Goal: Task Accomplishment & Management: Use online tool/utility

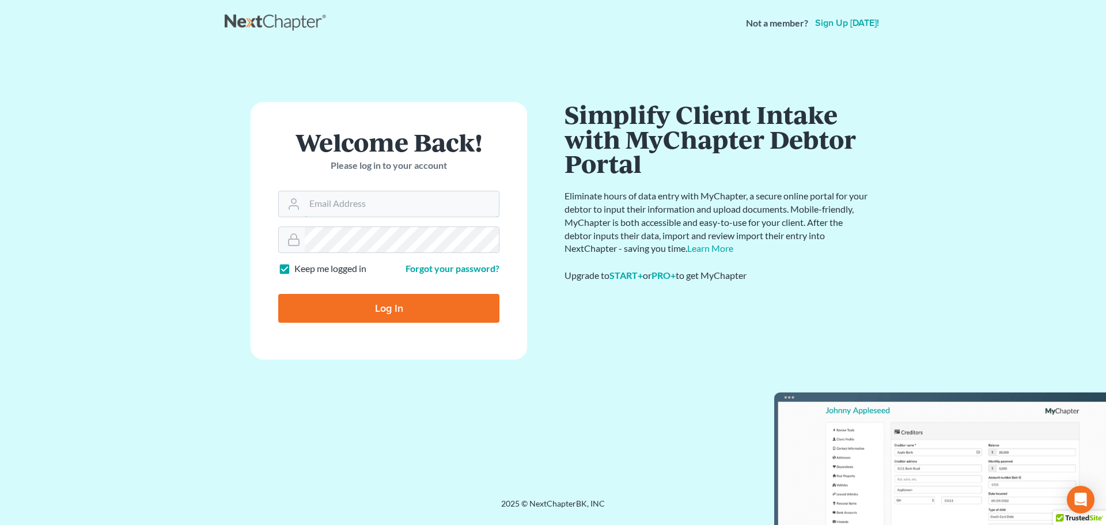
type input "[PERSON_NAME][EMAIL_ADDRESS][DOMAIN_NAME]"
click at [382, 299] on input "Log In" at bounding box center [388, 308] width 221 height 29
type input "Thinking..."
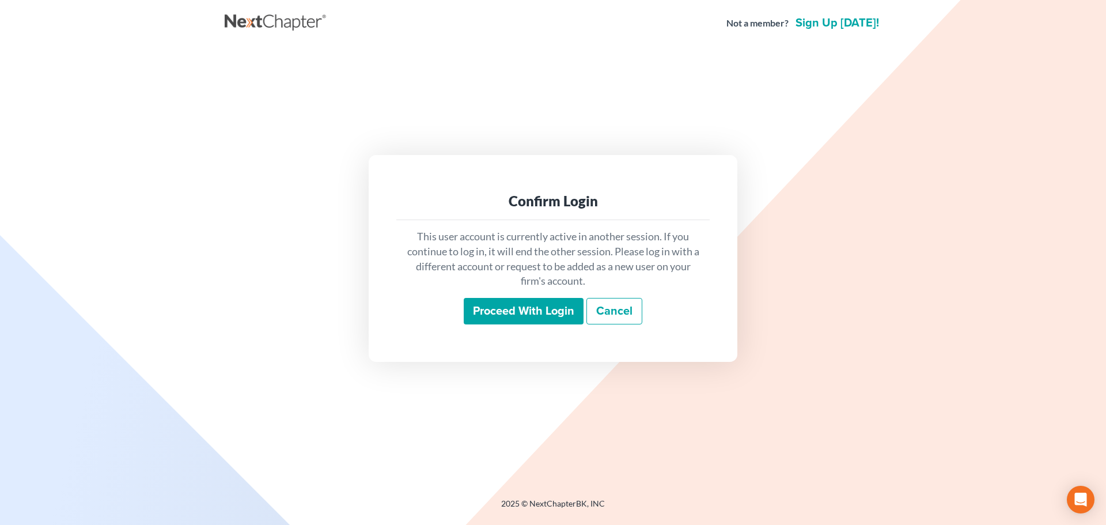
click at [546, 304] on input "Proceed with login" at bounding box center [524, 311] width 120 height 26
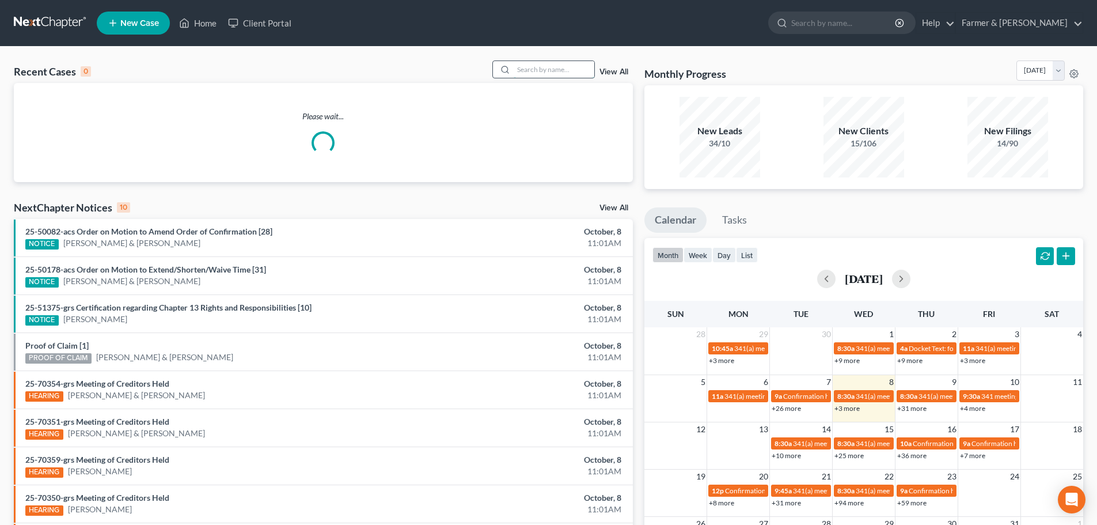
click at [523, 68] on input "search" at bounding box center [554, 69] width 81 height 17
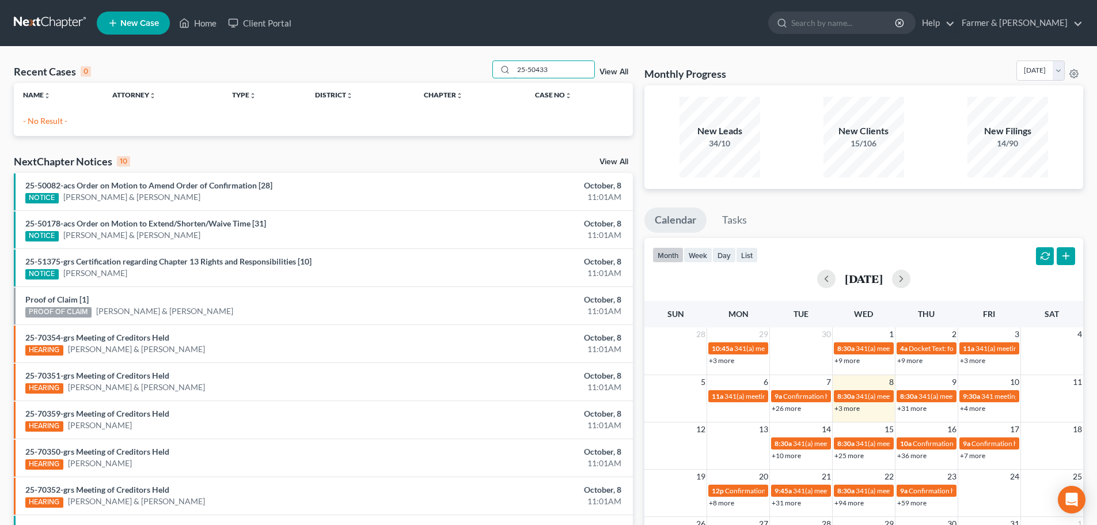
drag, startPoint x: 562, startPoint y: 71, endPoint x: 471, endPoint y: 68, distance: 91.7
click at [471, 68] on div "Recent Cases 0 25-50433 View All" at bounding box center [323, 71] width 619 height 22
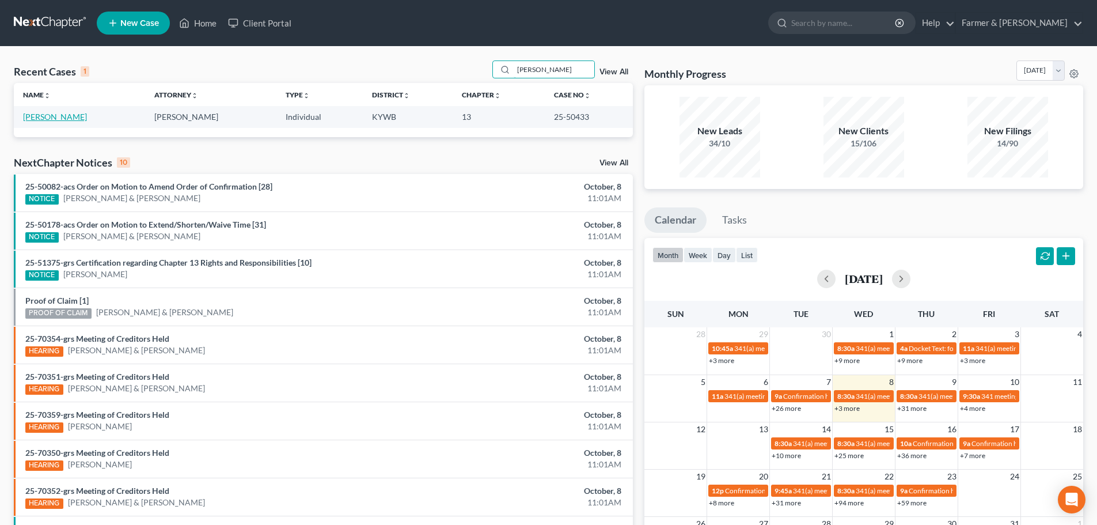
type input "ronald french"
click at [66, 120] on link "French, Ronald" at bounding box center [55, 117] width 64 height 10
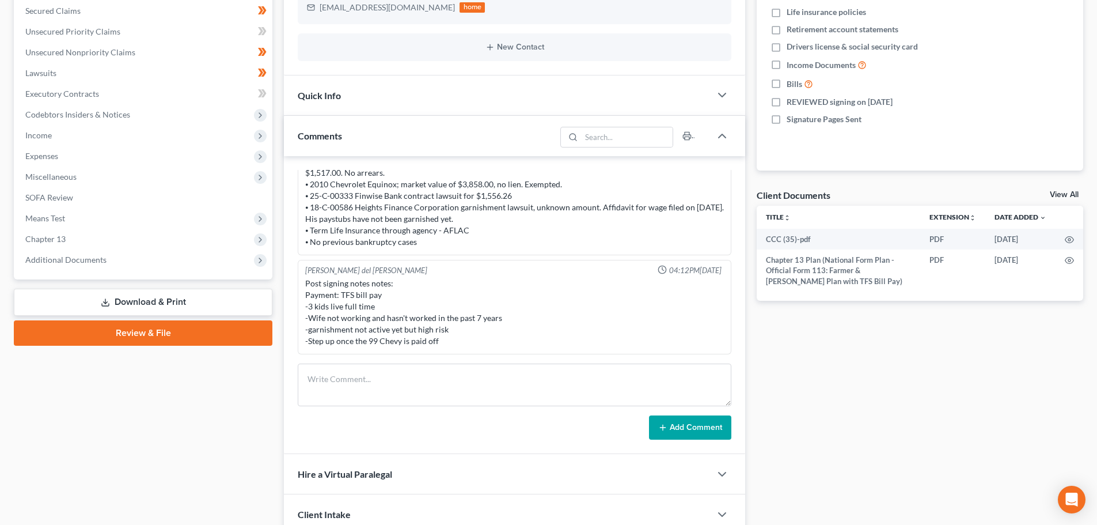
scroll to position [269, 0]
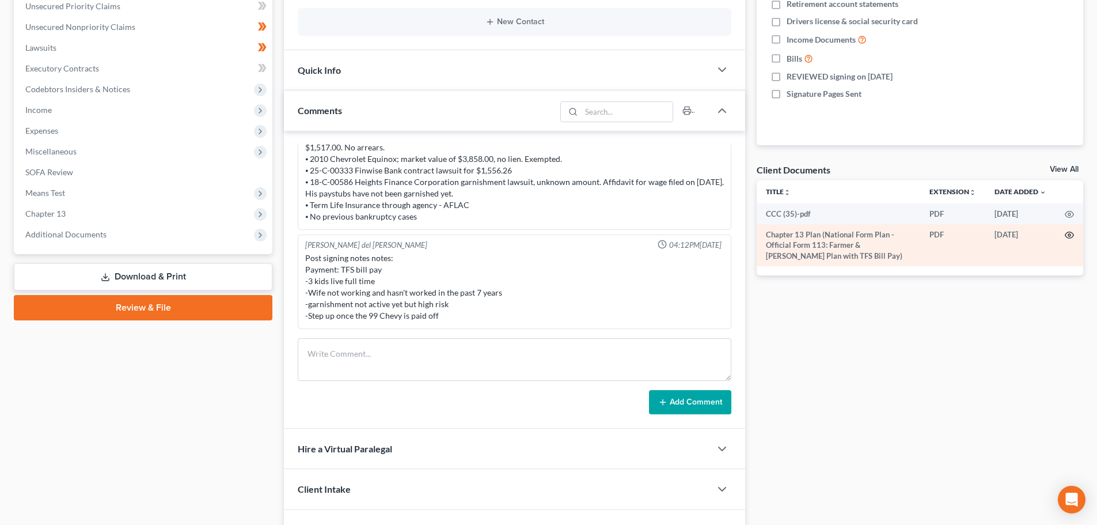
click at [1070, 234] on circle "button" at bounding box center [1070, 235] width 2 height 2
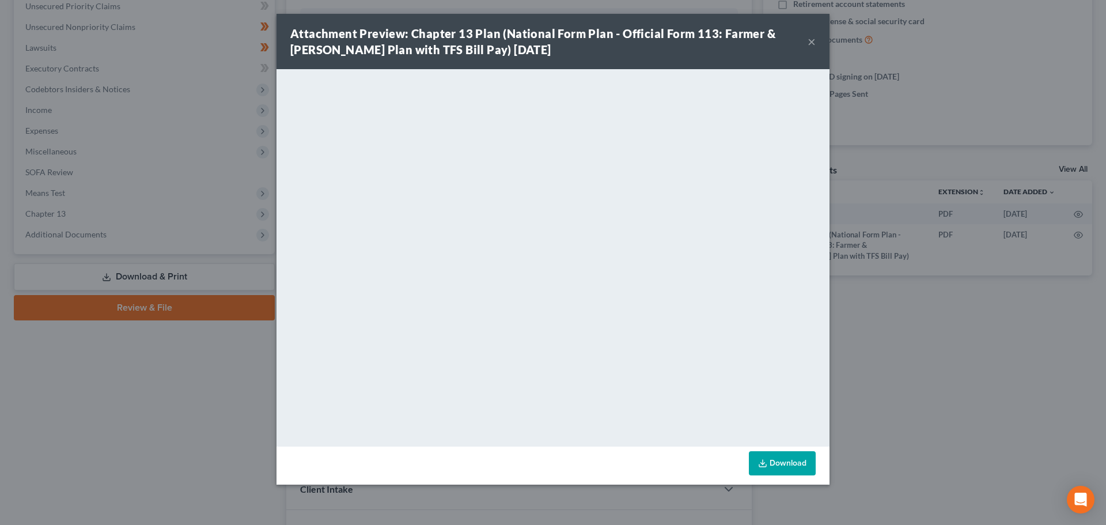
click at [813, 44] on button "×" at bounding box center [812, 42] width 8 height 14
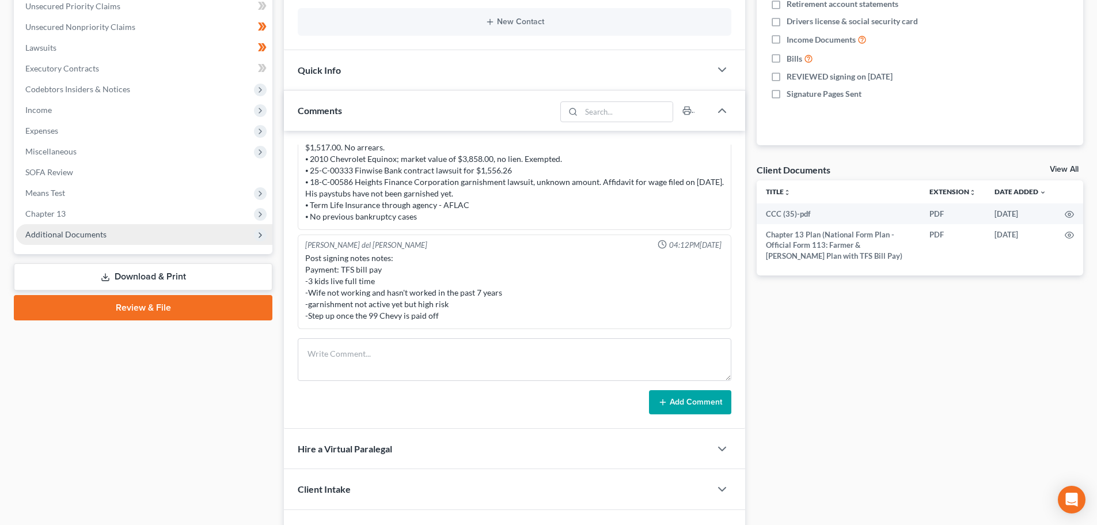
click at [71, 233] on span "Additional Documents" at bounding box center [65, 234] width 81 height 10
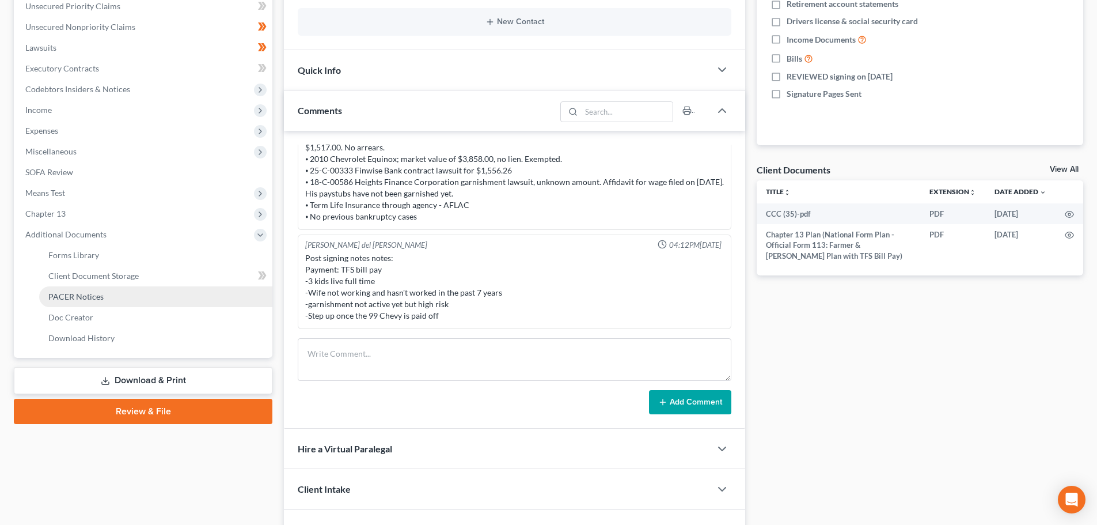
click at [89, 295] on span "PACER Notices" at bounding box center [75, 296] width 55 height 10
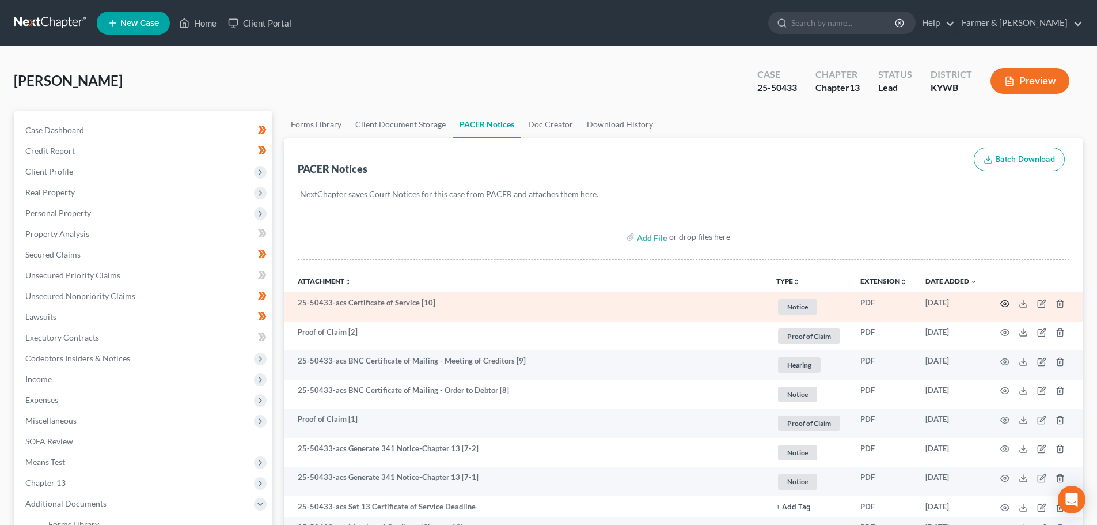
click at [1006, 305] on icon "button" at bounding box center [1005, 303] width 9 height 9
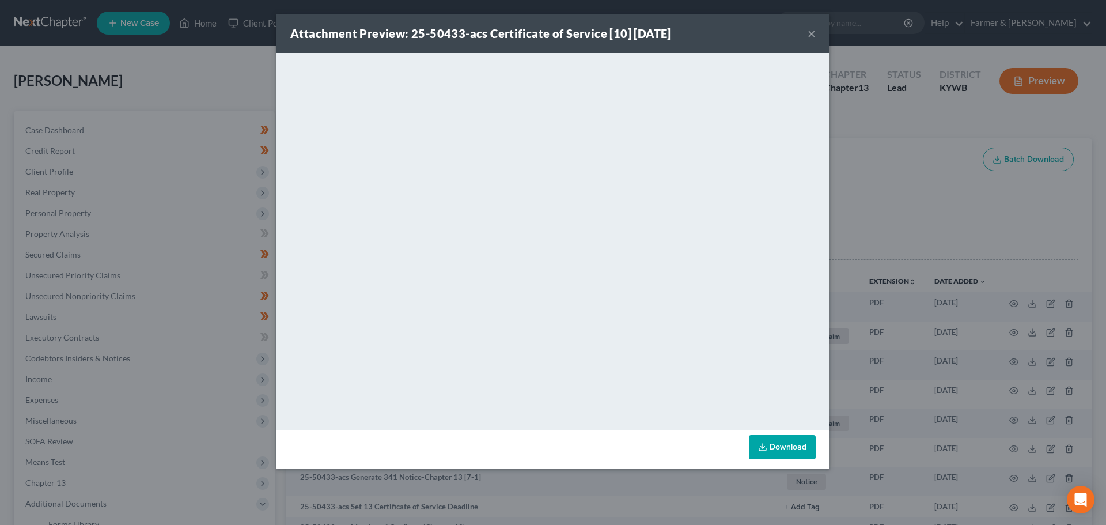
click at [809, 35] on button "×" at bounding box center [812, 33] width 8 height 14
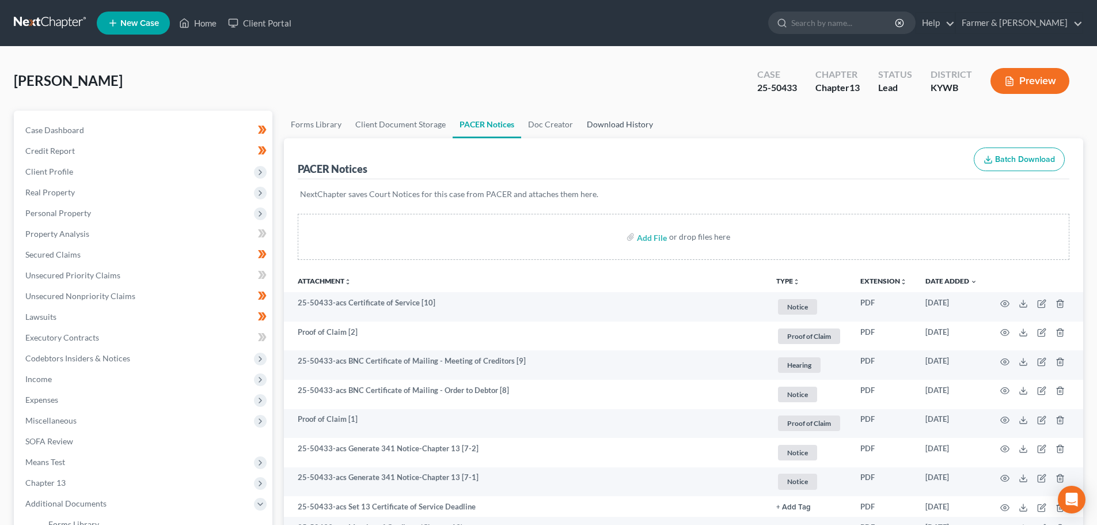
click at [614, 124] on link "Download History" at bounding box center [620, 125] width 80 height 28
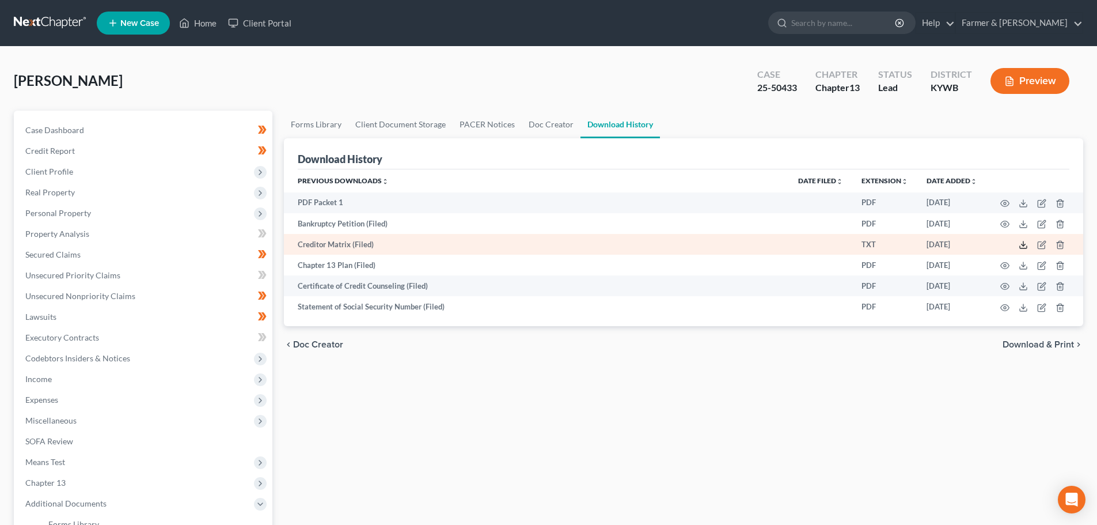
click at [1022, 245] on polyline at bounding box center [1024, 245] width 4 height 2
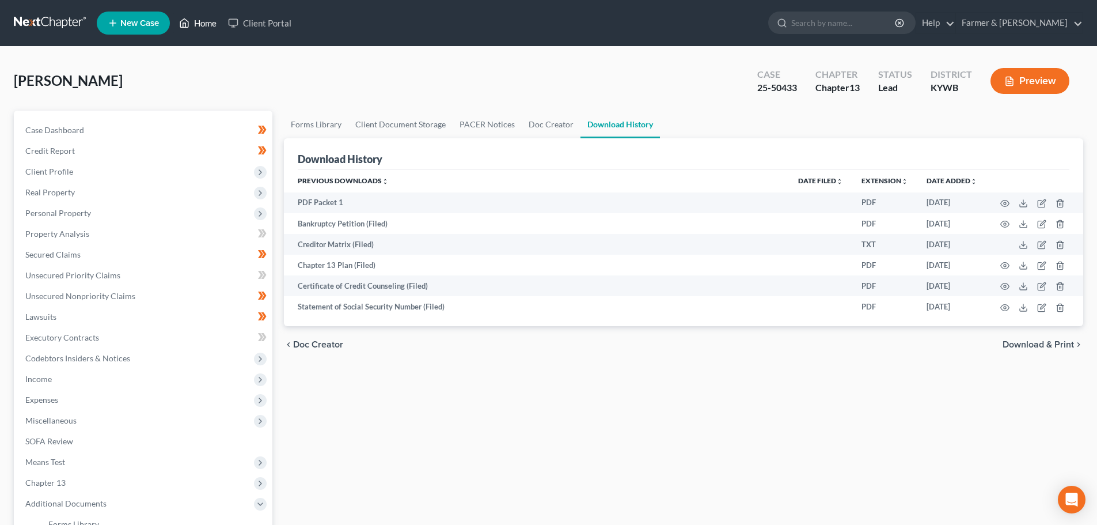
click at [198, 20] on link "Home" at bounding box center [197, 23] width 49 height 21
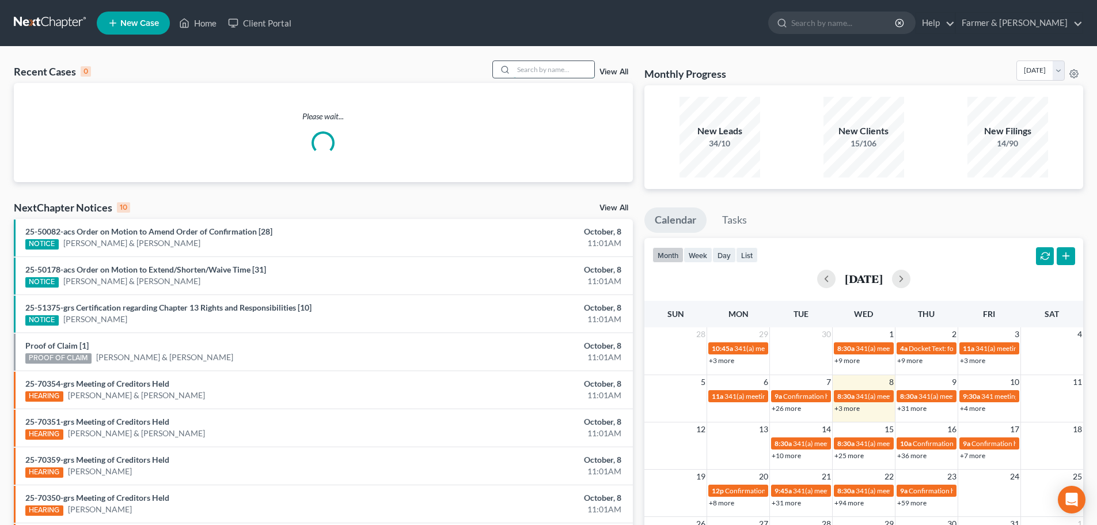
click at [525, 67] on input "search" at bounding box center [554, 69] width 81 height 17
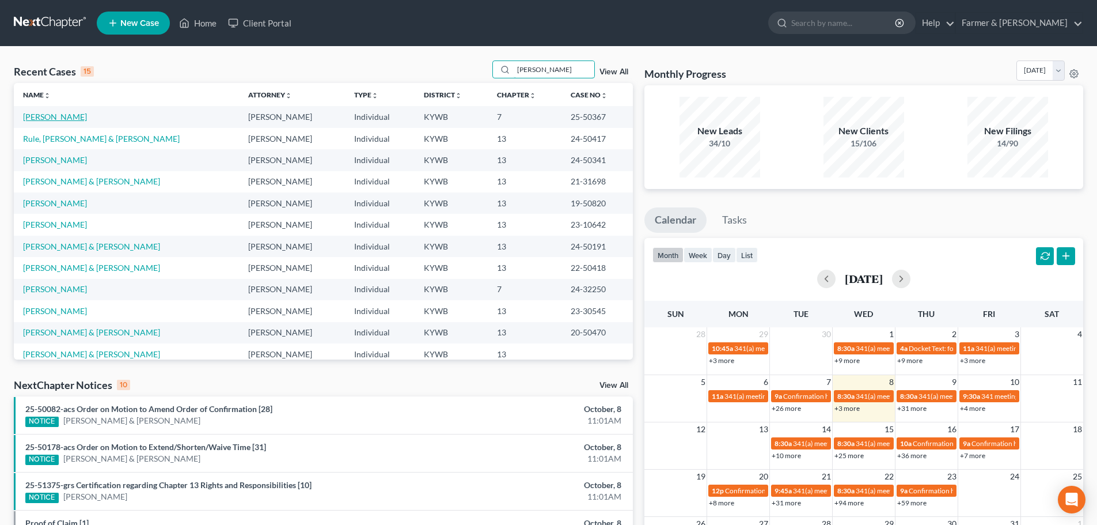
type input "boyd"
click at [60, 120] on link "Boyd, Donnalee" at bounding box center [55, 117] width 64 height 10
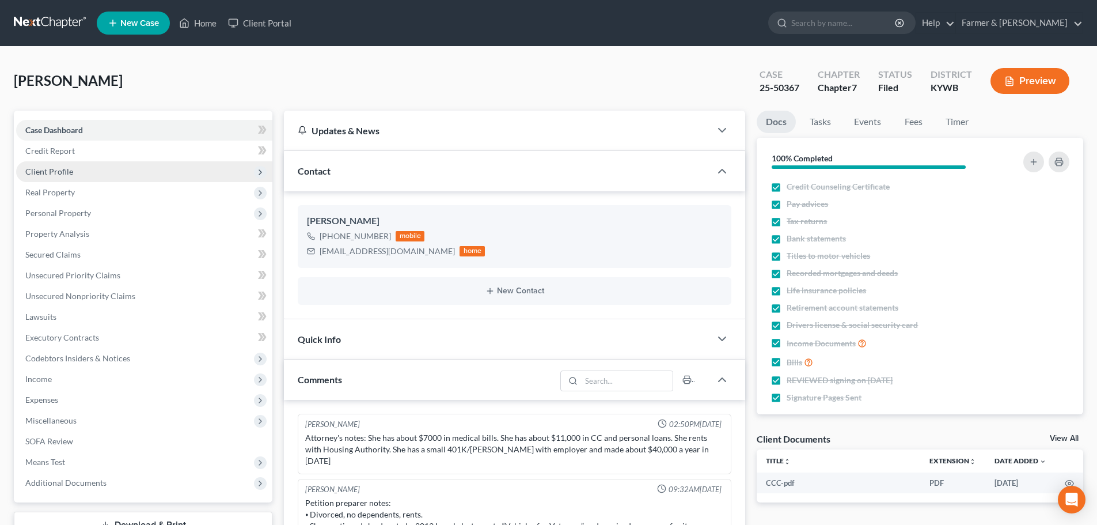
click at [64, 172] on span "Client Profile" at bounding box center [49, 171] width 48 height 10
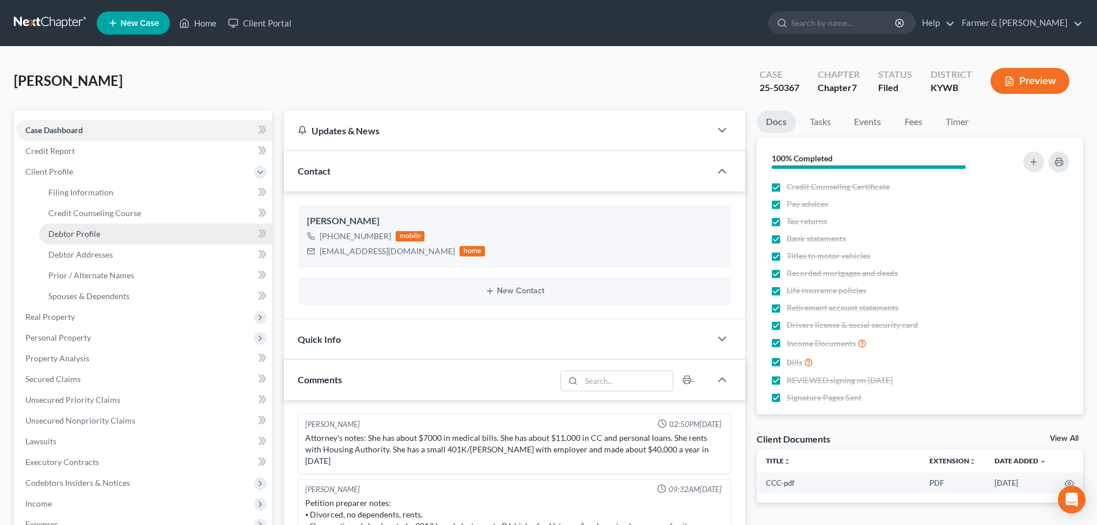
click at [99, 235] on link "Debtor Profile" at bounding box center [155, 234] width 233 height 21
select select "3"
select select "0"
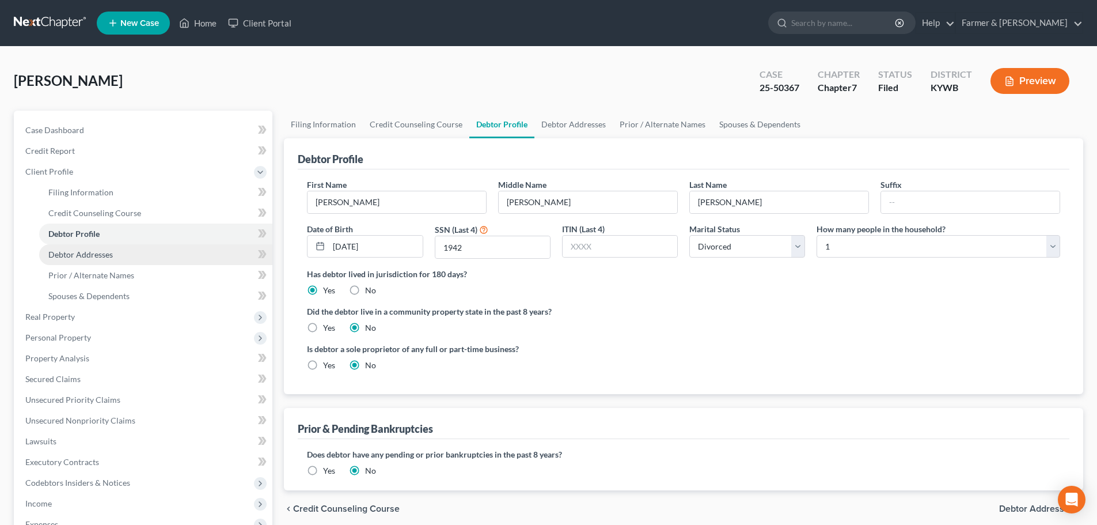
click at [115, 255] on link "Debtor Addresses" at bounding box center [155, 254] width 233 height 21
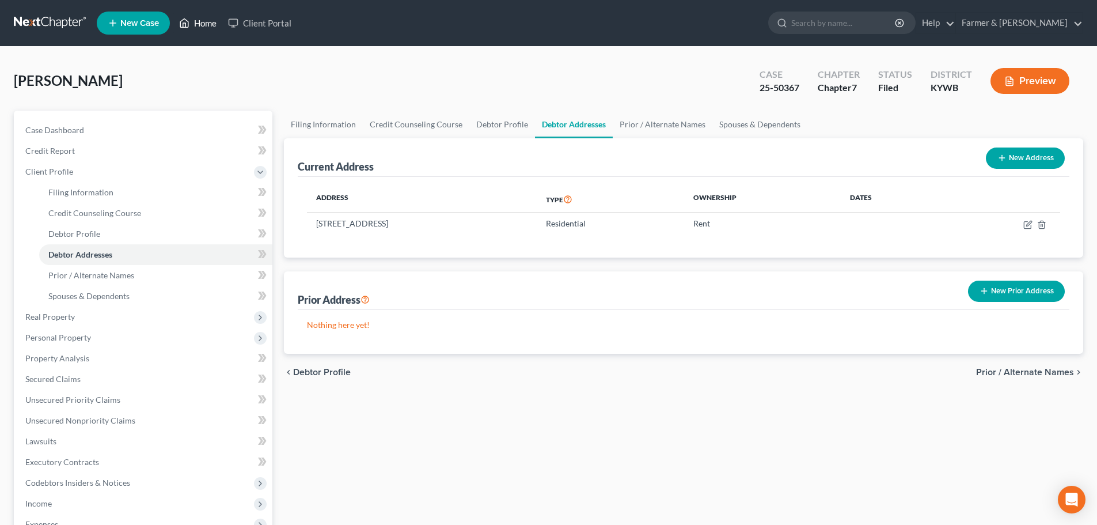
click at [194, 22] on link "Home" at bounding box center [197, 23] width 49 height 21
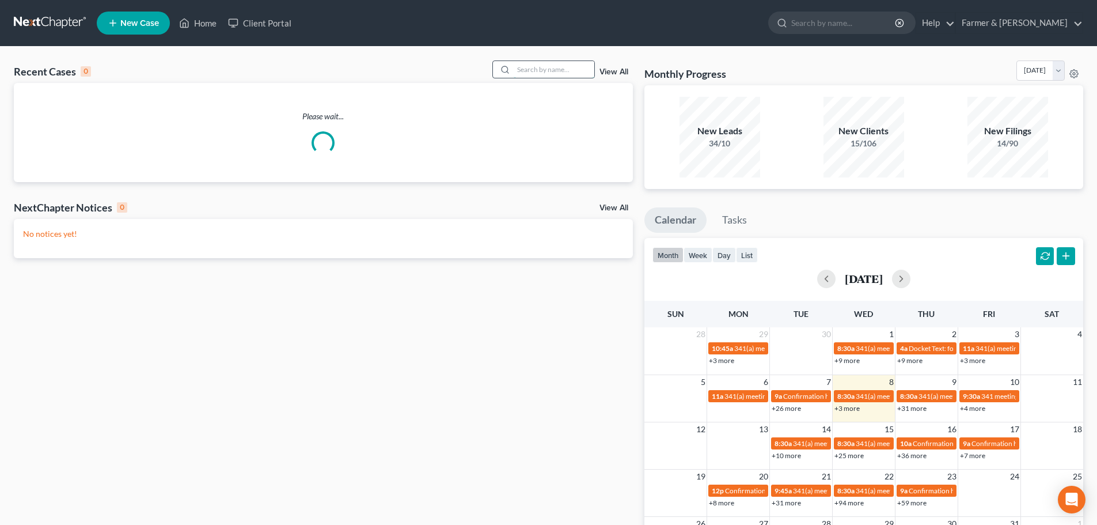
click at [536, 67] on input "search" at bounding box center [554, 69] width 81 height 17
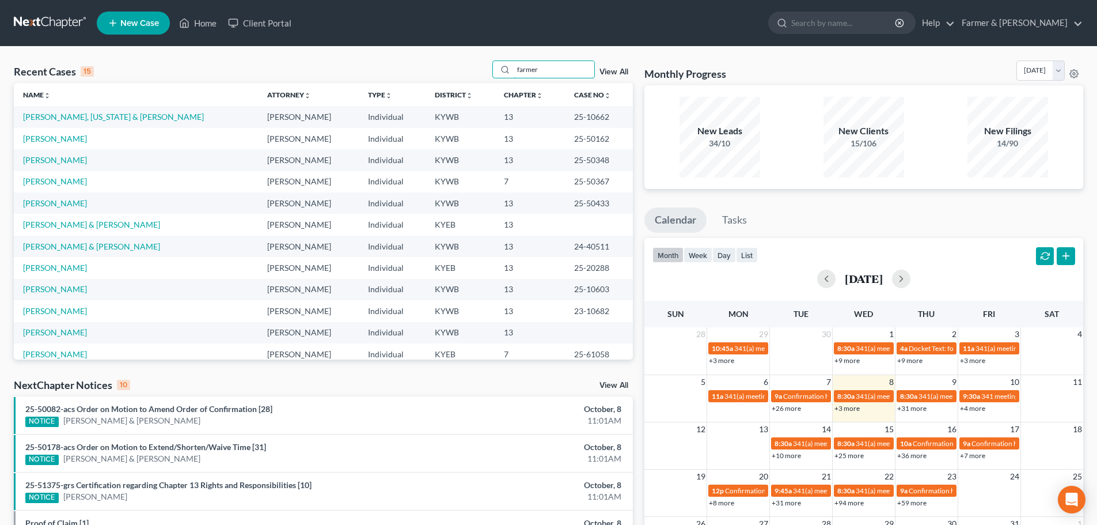
type input "farmer"
click at [57, 117] on link "Colwell, Virginia & Arthur" at bounding box center [113, 117] width 181 height 10
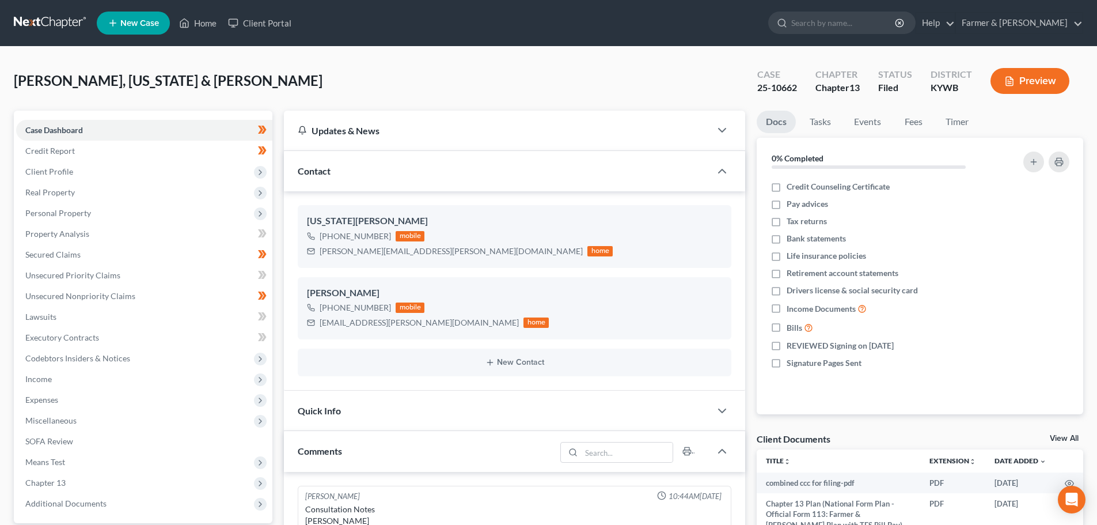
scroll to position [432, 0]
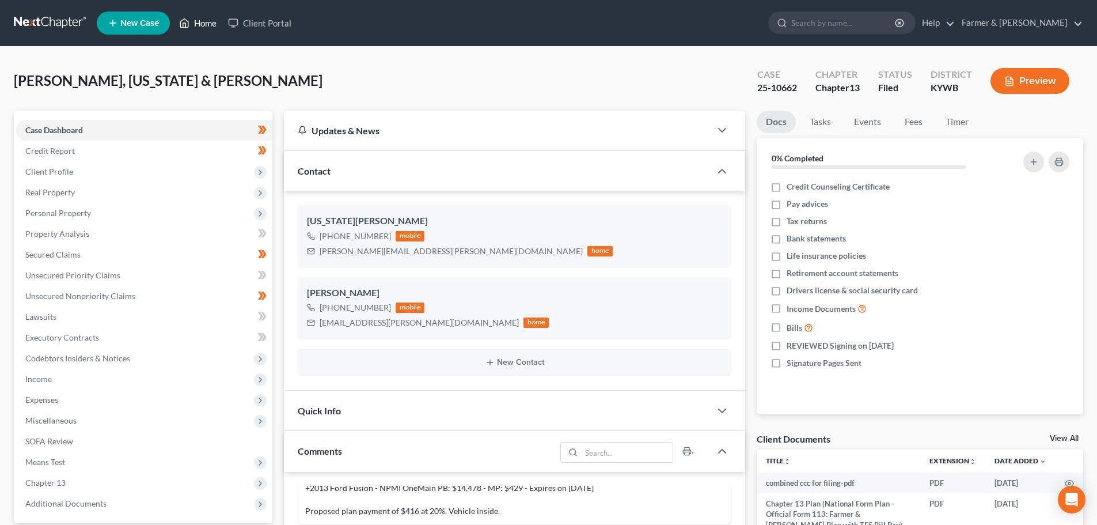
click at [202, 25] on link "Home" at bounding box center [197, 23] width 49 height 21
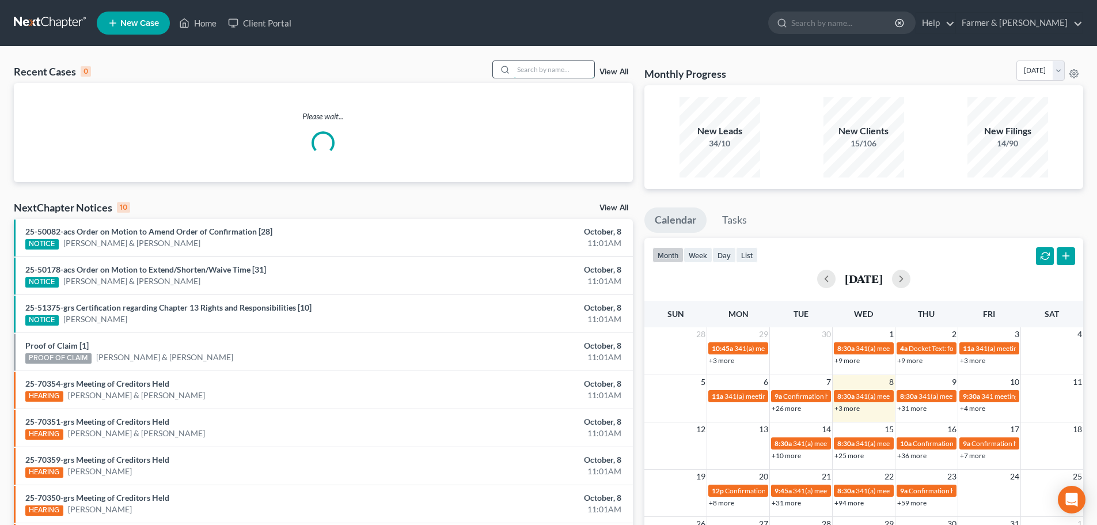
click at [524, 70] on input "search" at bounding box center [554, 69] width 81 height 17
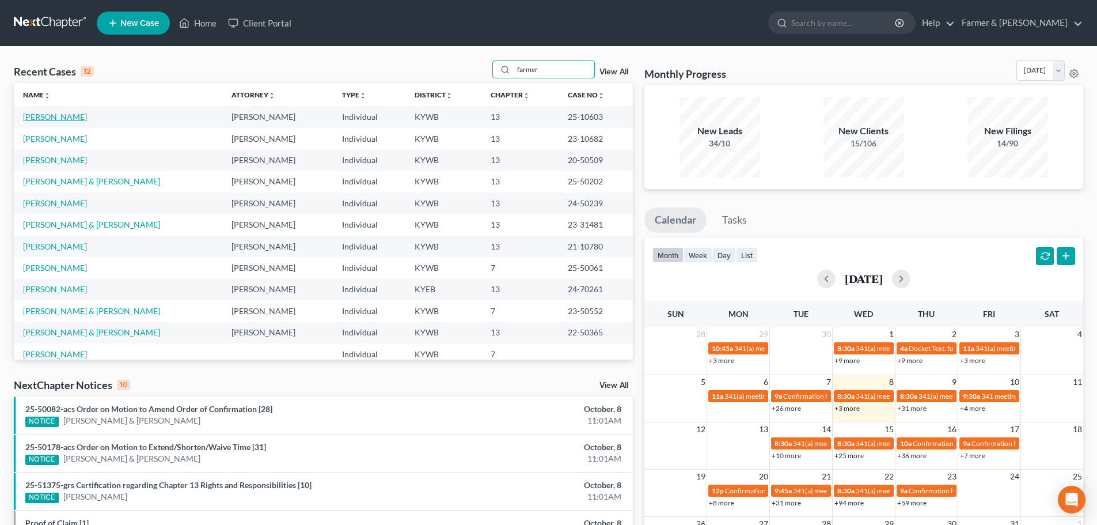
type input "farmer"
click at [43, 118] on link "Farmer, Betty" at bounding box center [55, 117] width 64 height 10
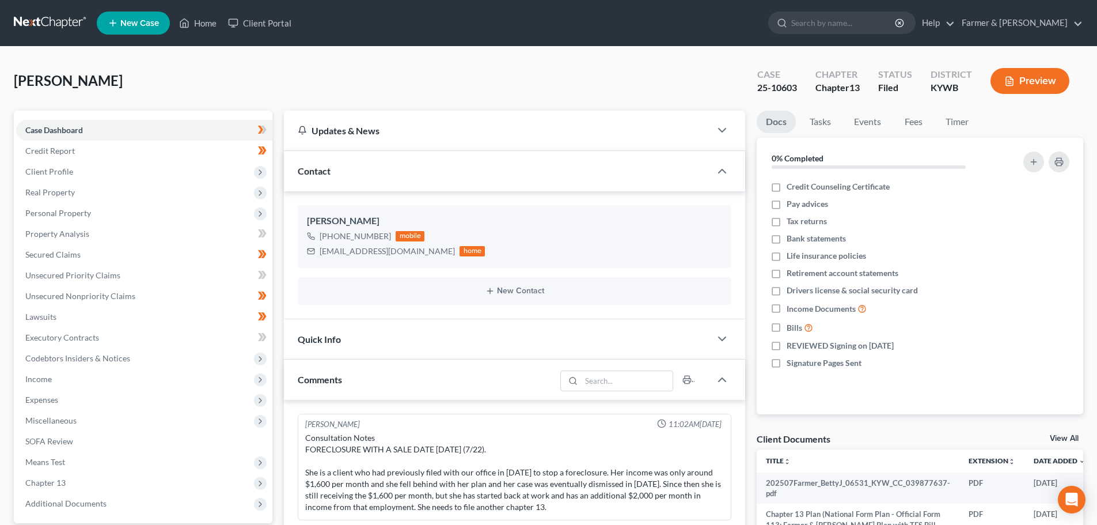
scroll to position [44, 0]
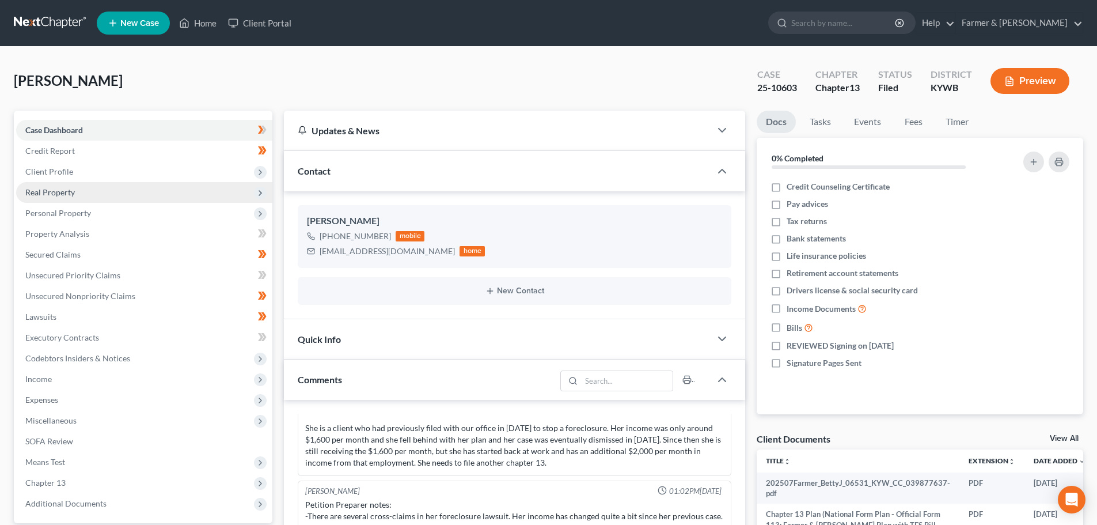
click at [71, 192] on span "Real Property" at bounding box center [50, 192] width 50 height 10
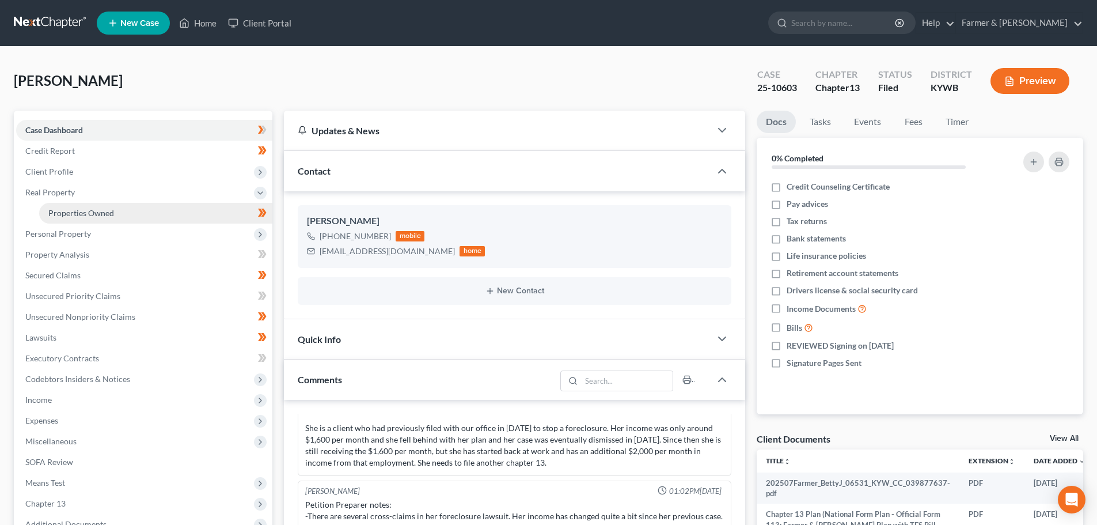
click at [84, 212] on span "Properties Owned" at bounding box center [81, 213] width 66 height 10
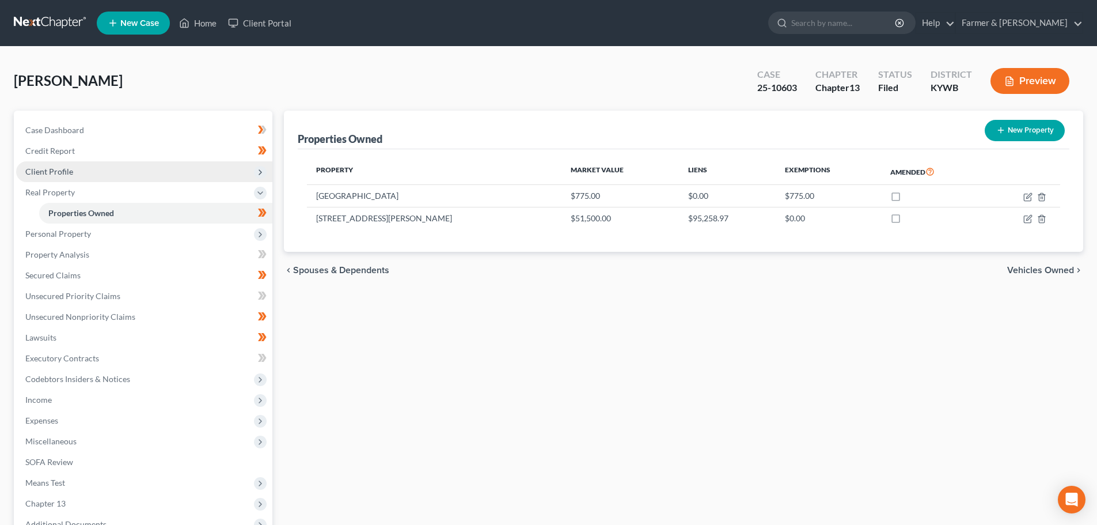
click at [65, 173] on span "Client Profile" at bounding box center [49, 171] width 48 height 10
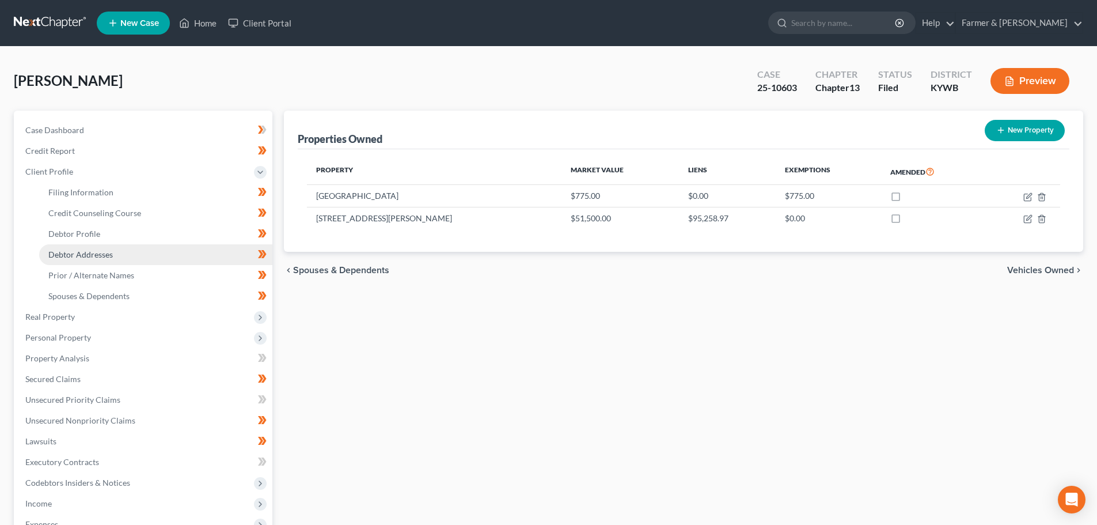
click at [82, 251] on span "Debtor Addresses" at bounding box center [80, 254] width 65 height 10
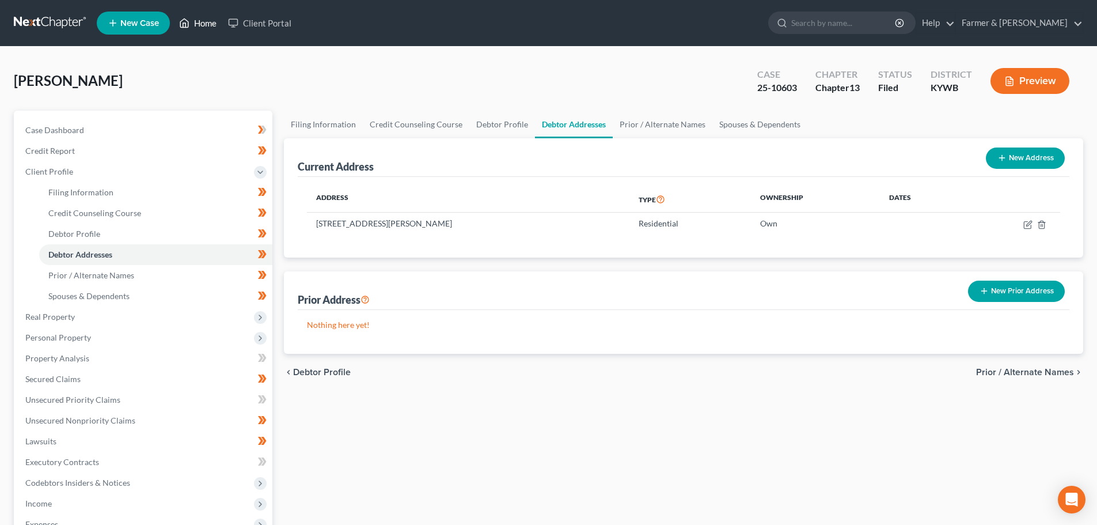
click at [198, 20] on link "Home" at bounding box center [197, 23] width 49 height 21
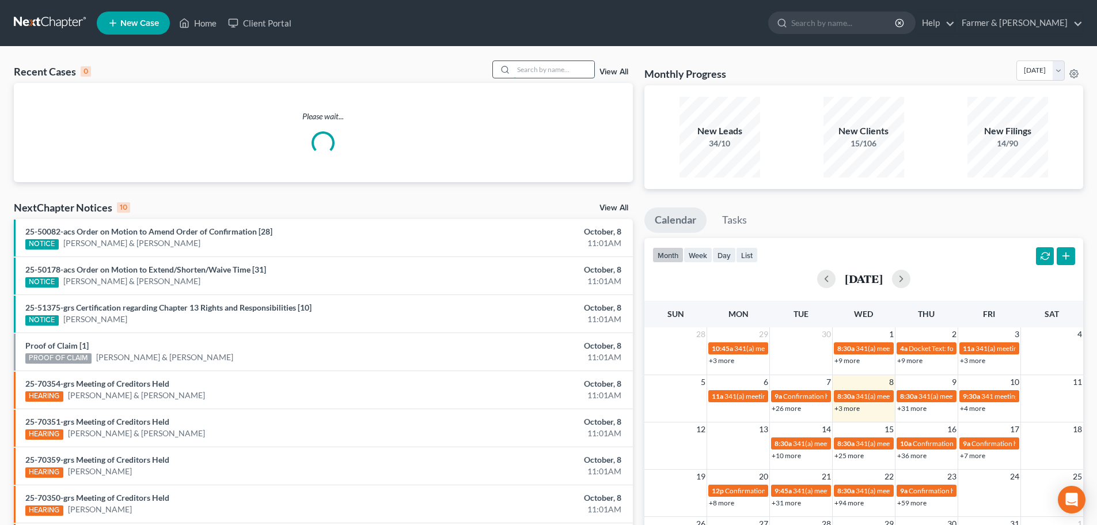
click at [530, 66] on input "search" at bounding box center [554, 69] width 81 height 17
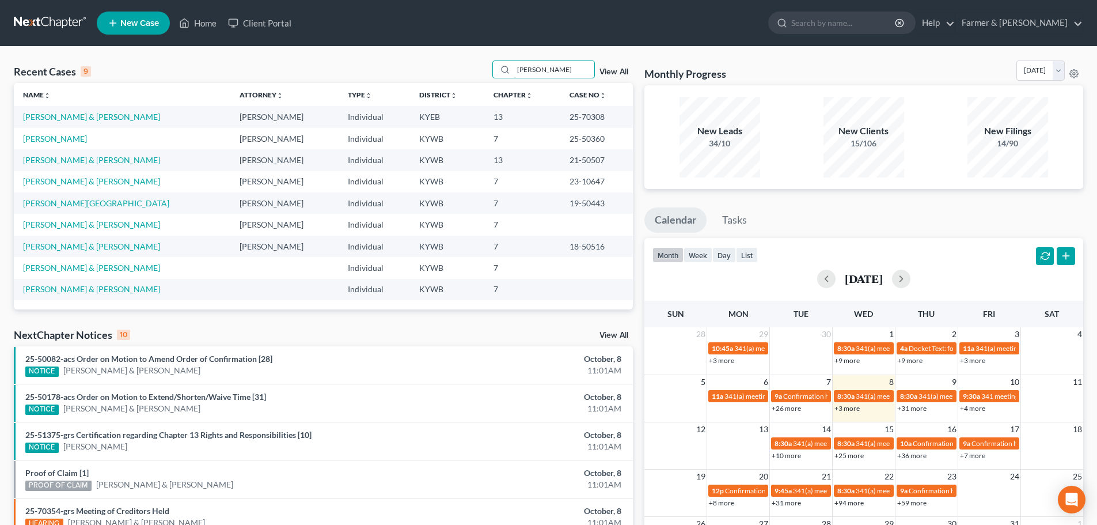
click at [481, 67] on div "Recent Cases 9 lester View All" at bounding box center [323, 71] width 619 height 22
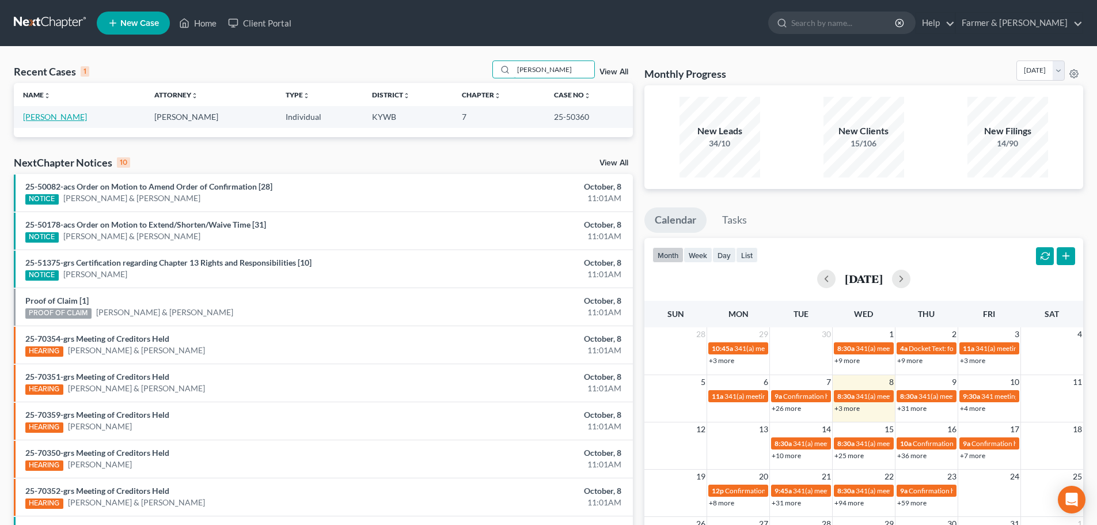
type input "bryan lester"
click at [59, 118] on link "Lester, Richard" at bounding box center [55, 117] width 64 height 10
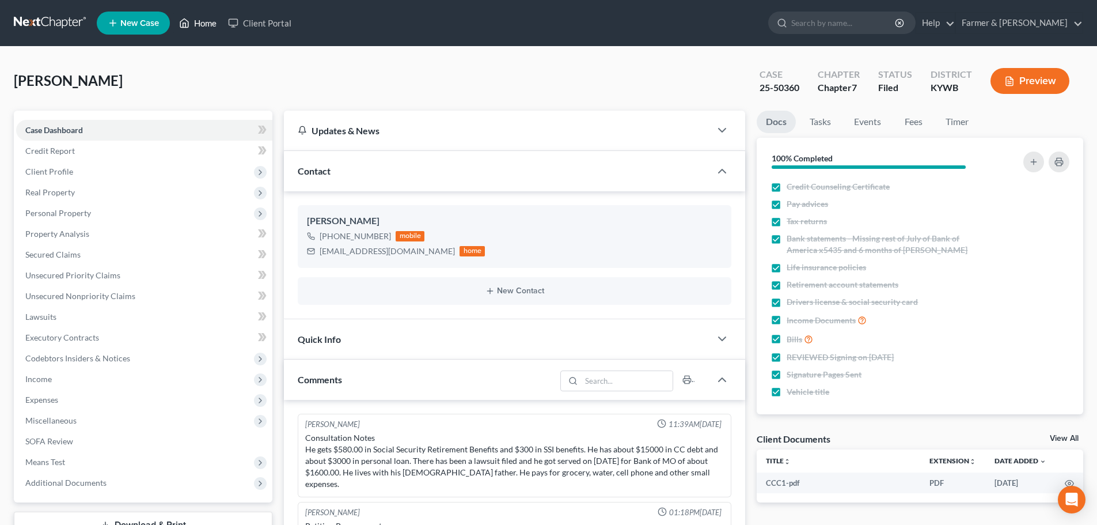
drag, startPoint x: 192, startPoint y: 22, endPoint x: 362, endPoint y: 97, distance: 186.0
click at [191, 22] on link "Home" at bounding box center [197, 23] width 49 height 21
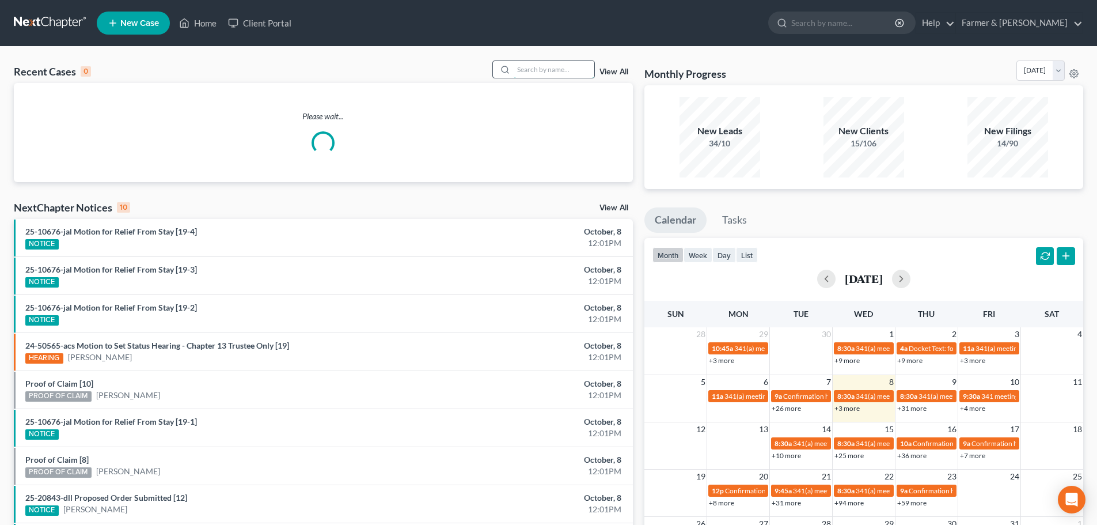
click at [537, 73] on input "search" at bounding box center [554, 69] width 81 height 17
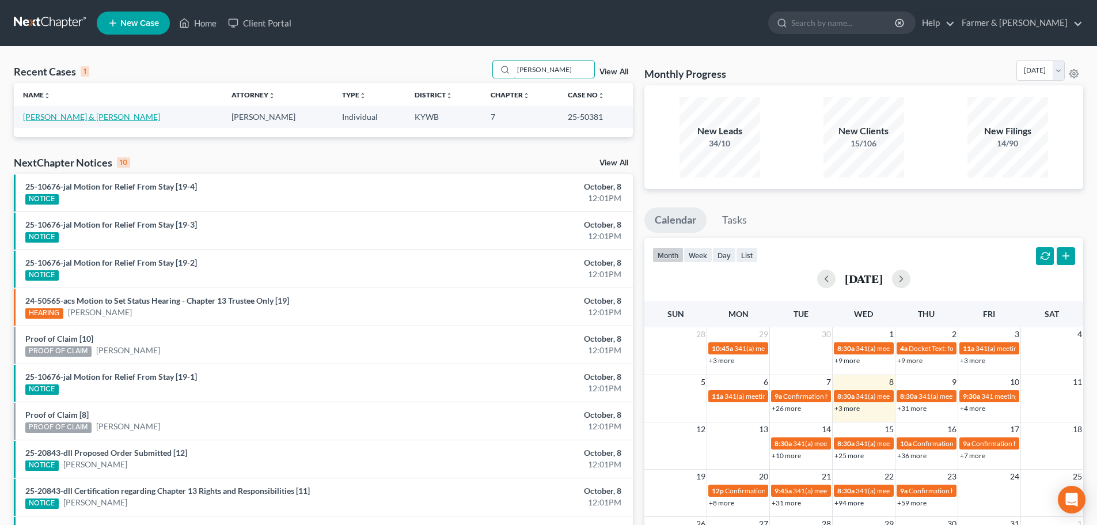
type input "matthew riley"
click at [71, 113] on link "Riley, Matthew & Sandra" at bounding box center [91, 117] width 137 height 10
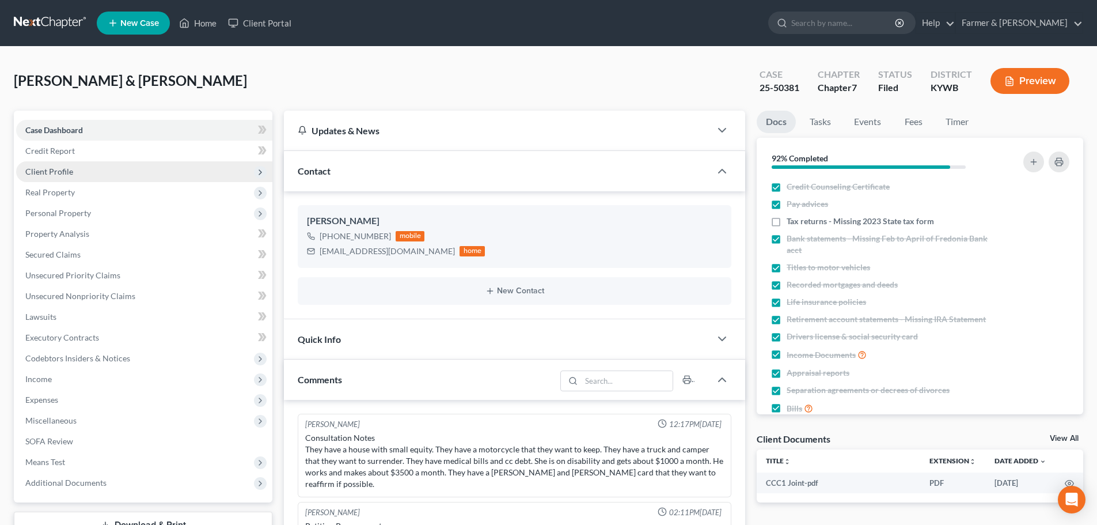
click at [62, 174] on span "Client Profile" at bounding box center [49, 171] width 48 height 10
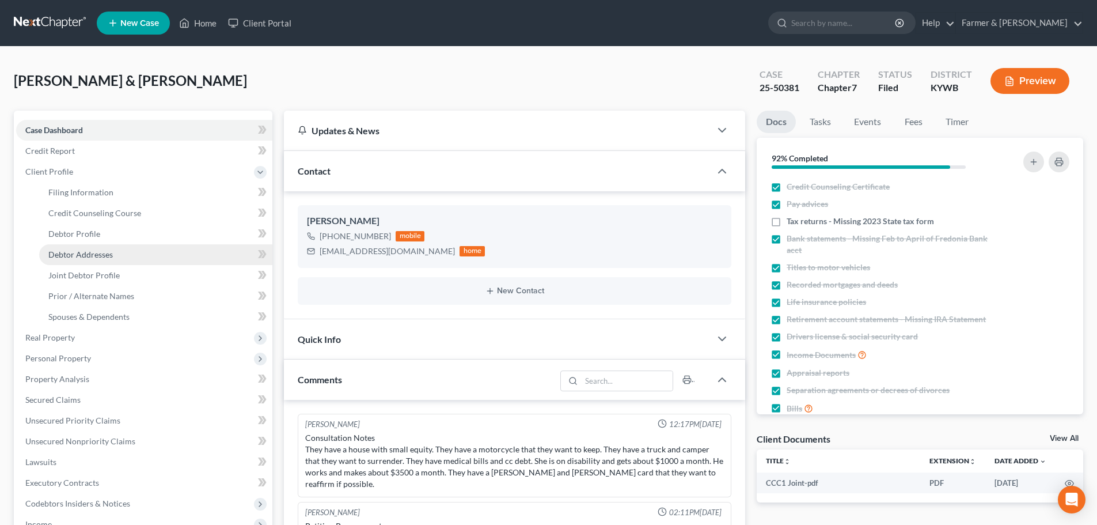
click at [81, 253] on span "Debtor Addresses" at bounding box center [80, 254] width 65 height 10
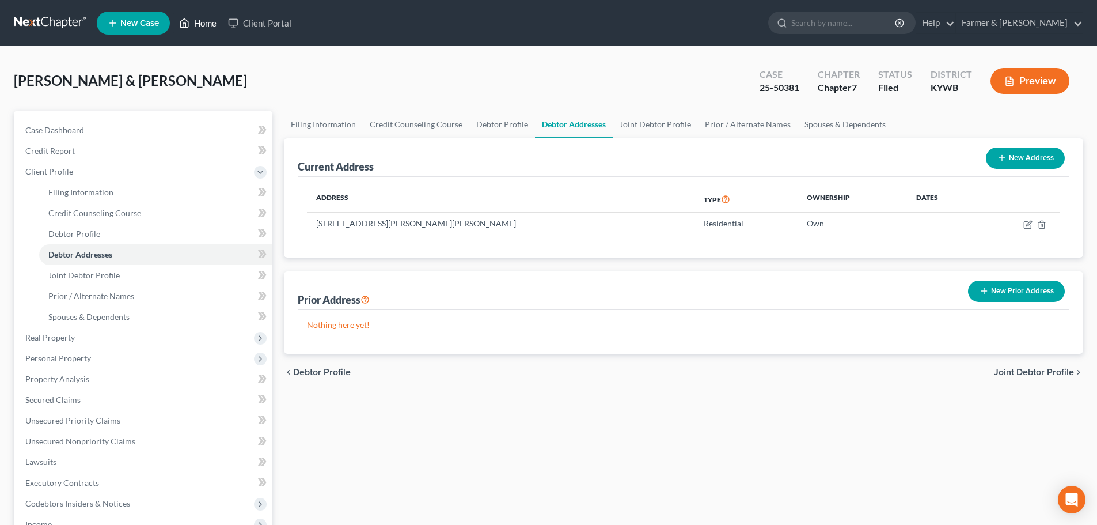
click at [213, 25] on link "Home" at bounding box center [197, 23] width 49 height 21
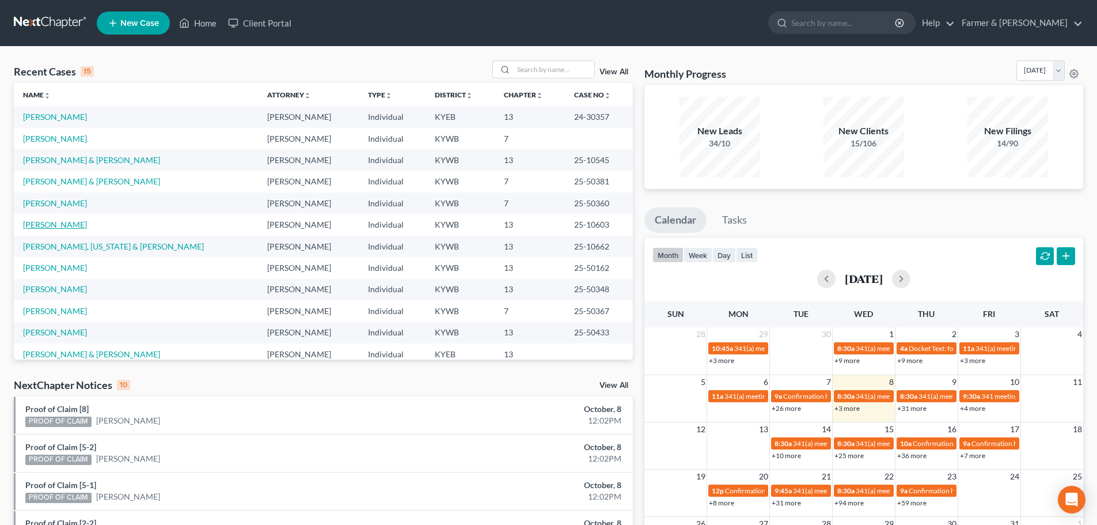
click at [50, 222] on link "Farmer, Betty" at bounding box center [55, 224] width 64 height 10
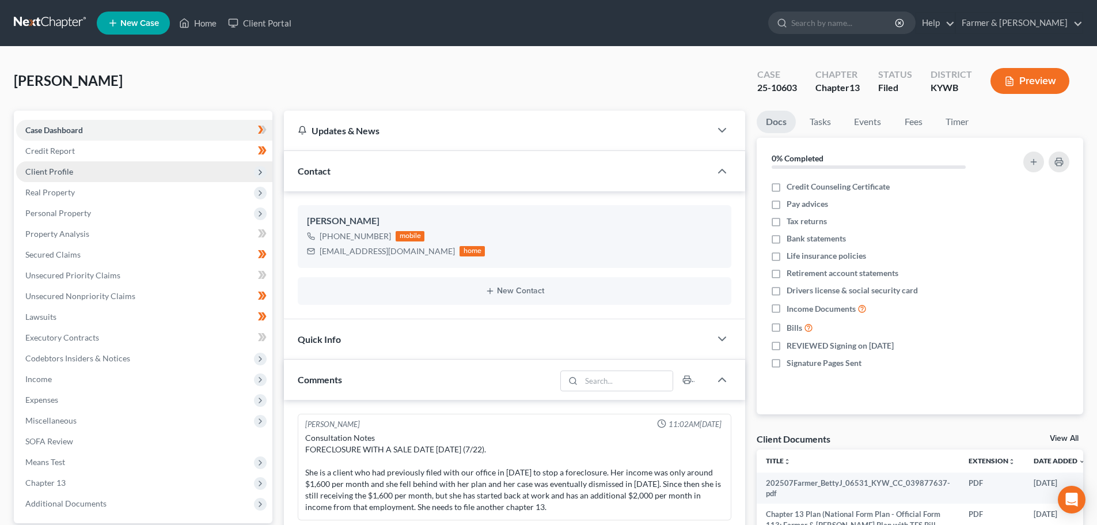
scroll to position [44, 0]
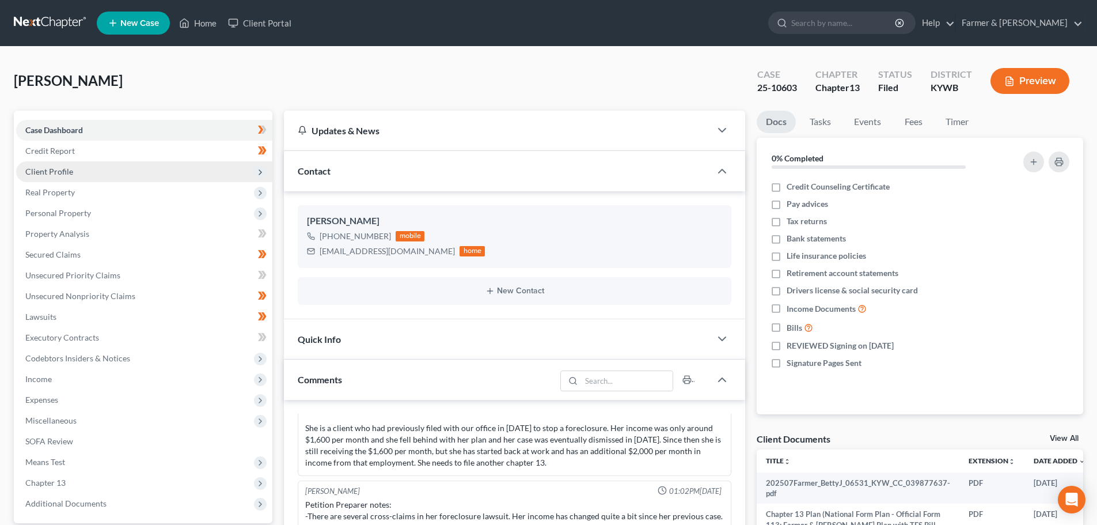
click at [69, 171] on span "Client Profile" at bounding box center [49, 171] width 48 height 10
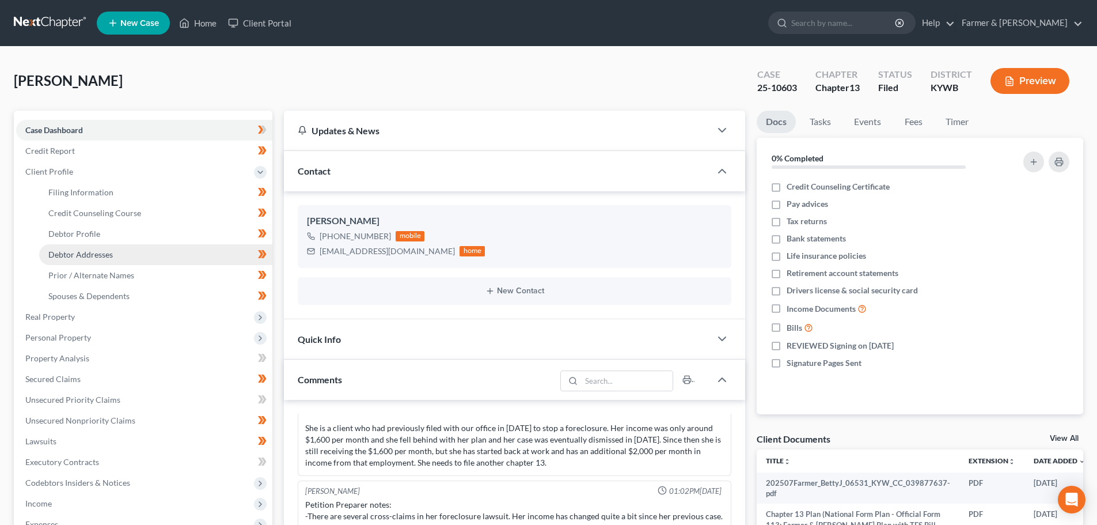
click at [94, 253] on span "Debtor Addresses" at bounding box center [80, 254] width 65 height 10
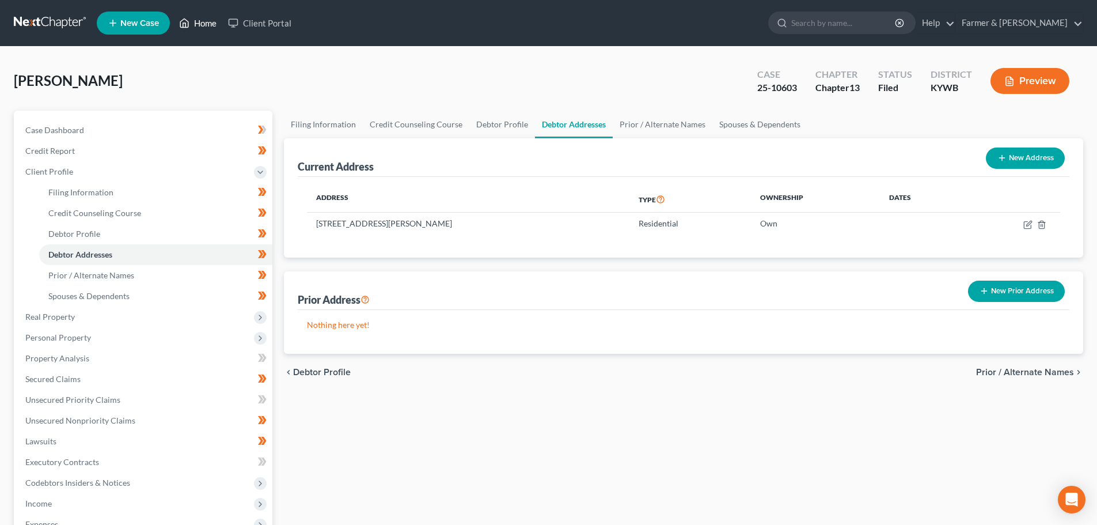
click at [198, 21] on link "Home" at bounding box center [197, 23] width 49 height 21
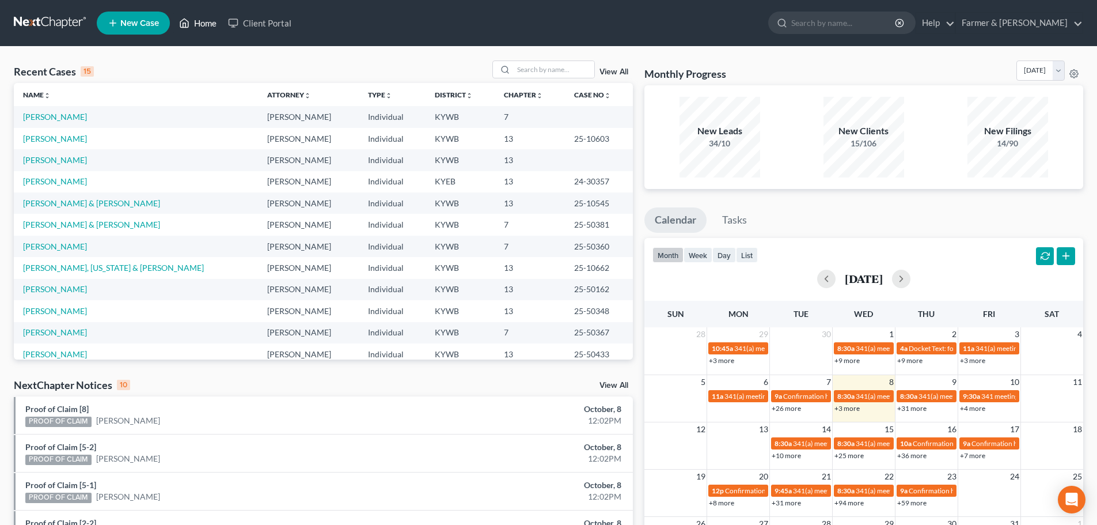
click at [198, 20] on link "Home" at bounding box center [197, 23] width 49 height 21
click at [533, 73] on input "search" at bounding box center [554, 69] width 81 height 17
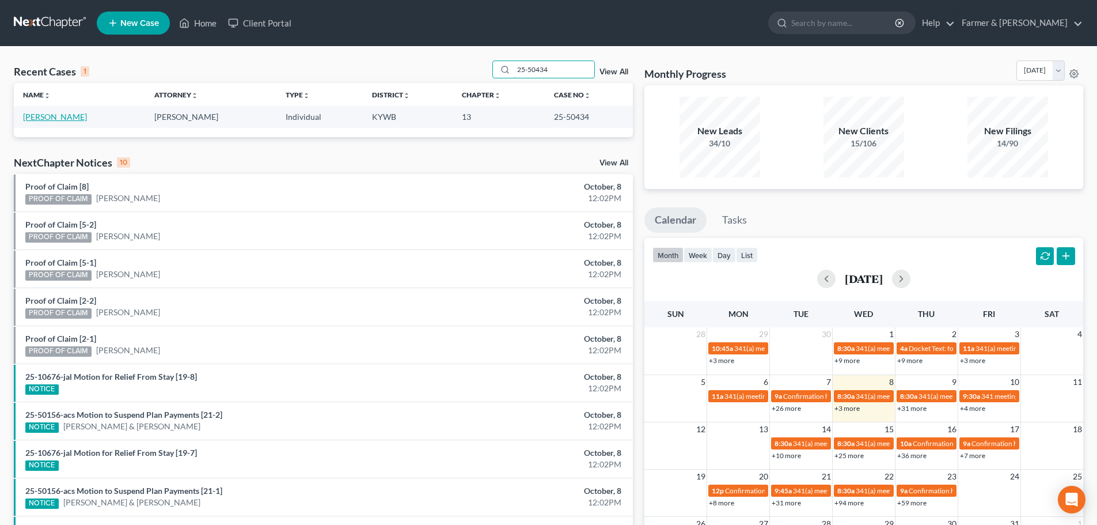
type input "25-50434"
click at [63, 120] on link "McReynolds, Bradley" at bounding box center [55, 117] width 64 height 10
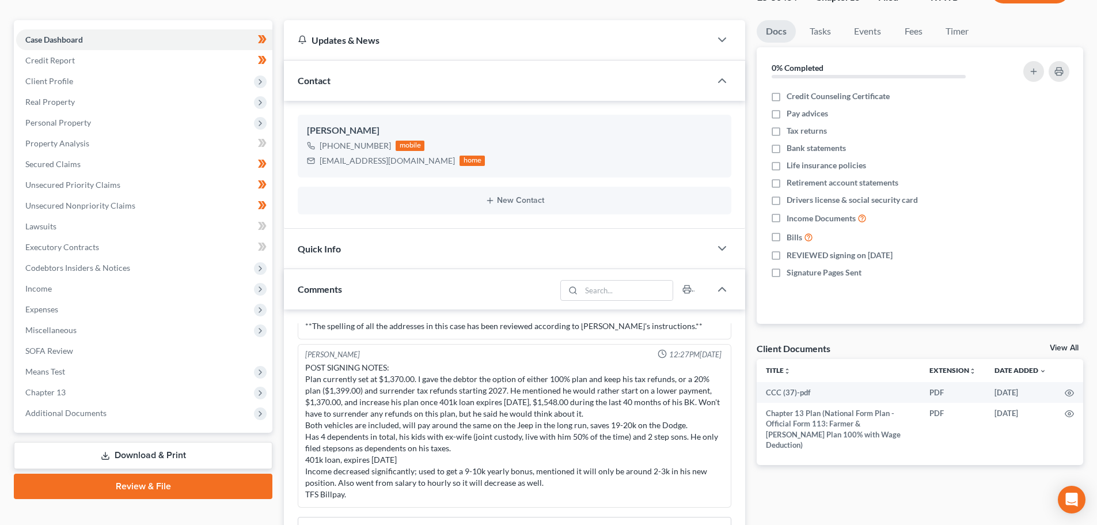
scroll to position [134, 0]
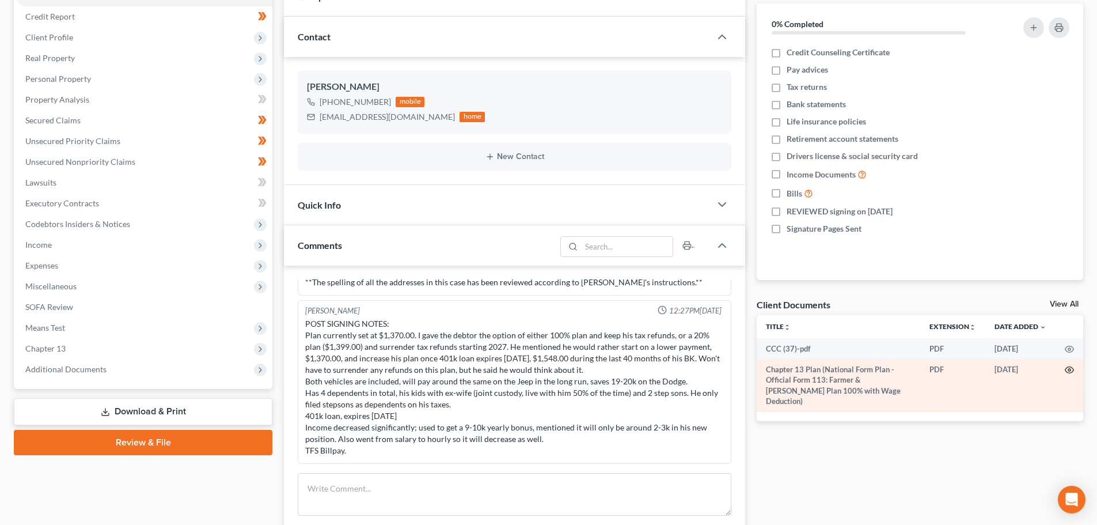
click at [1070, 369] on circle "button" at bounding box center [1070, 370] width 2 height 2
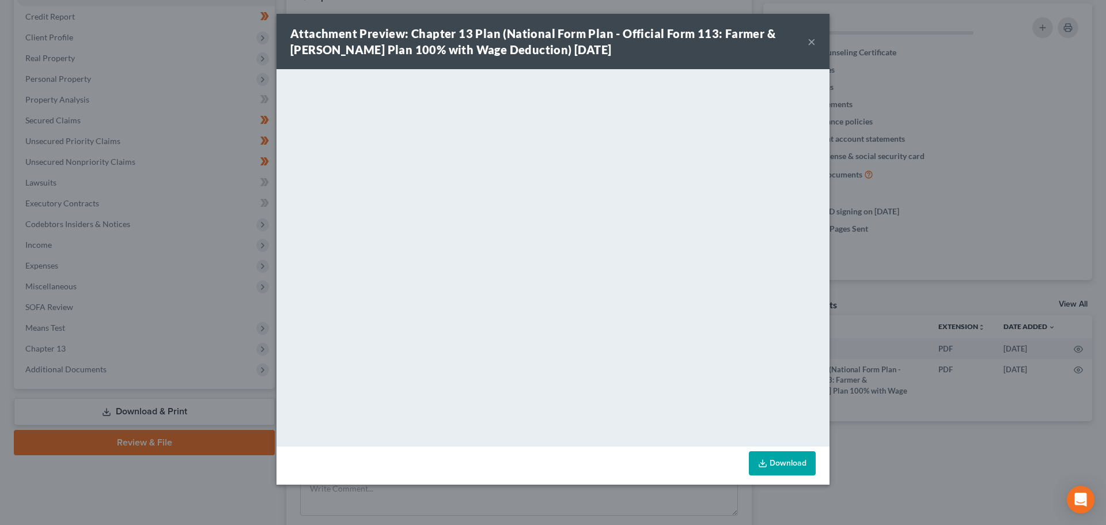
drag, startPoint x: 813, startPoint y: 37, endPoint x: 667, endPoint y: 73, distance: 150.1
click at [813, 37] on button "×" at bounding box center [812, 42] width 8 height 14
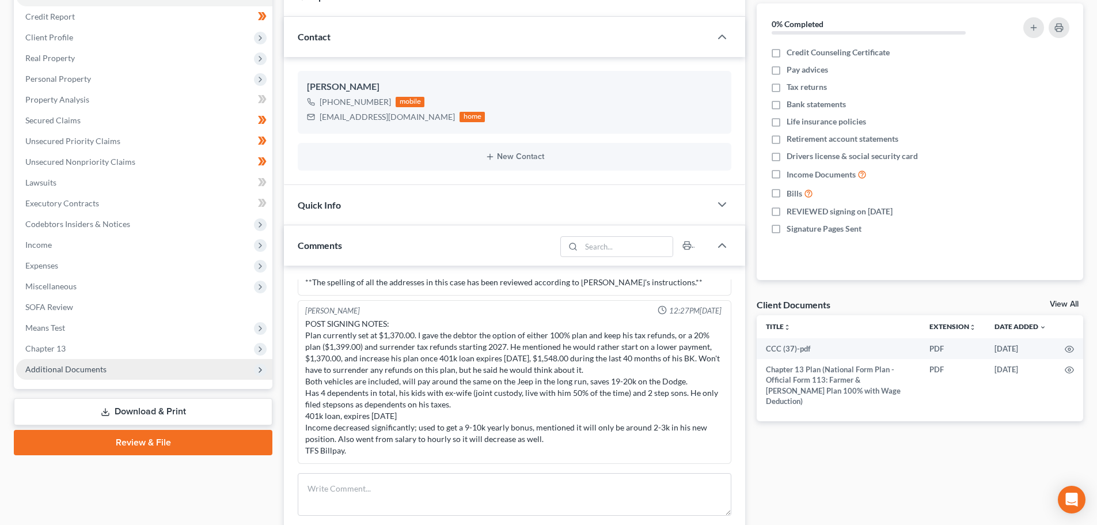
click at [60, 374] on span "Additional Documents" at bounding box center [144, 369] width 256 height 21
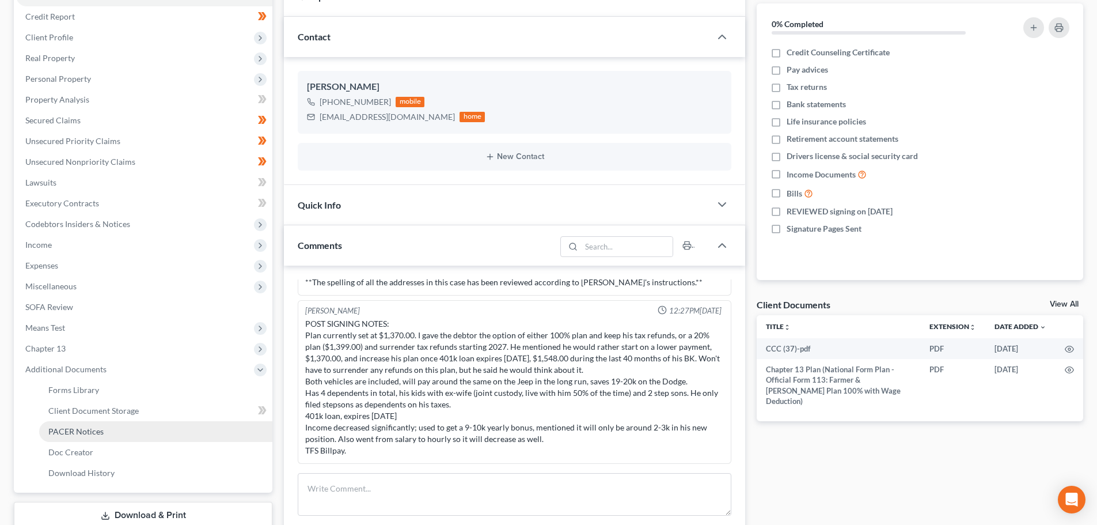
click at [88, 430] on span "PACER Notices" at bounding box center [75, 431] width 55 height 10
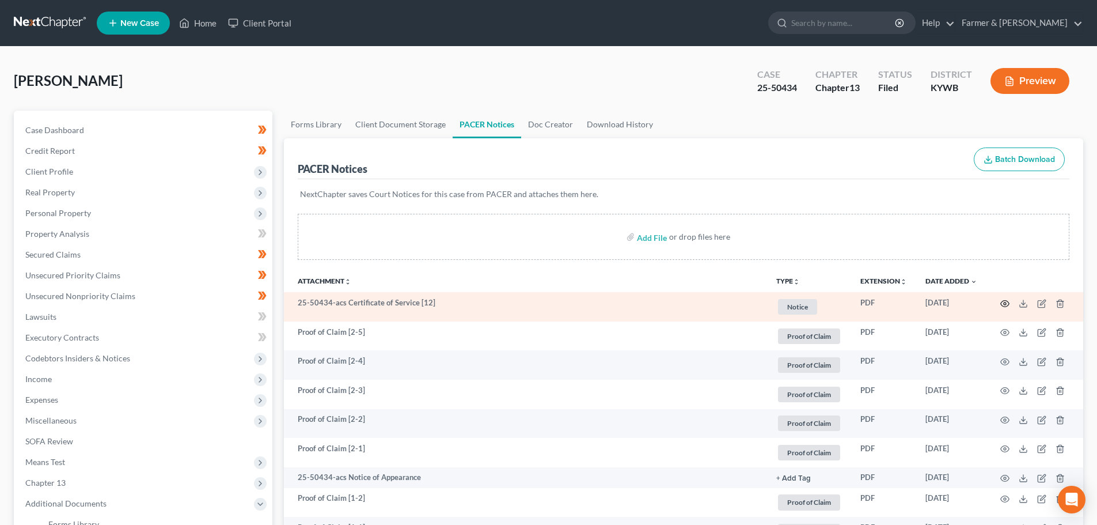
click at [1005, 301] on icon "button" at bounding box center [1005, 303] width 9 height 9
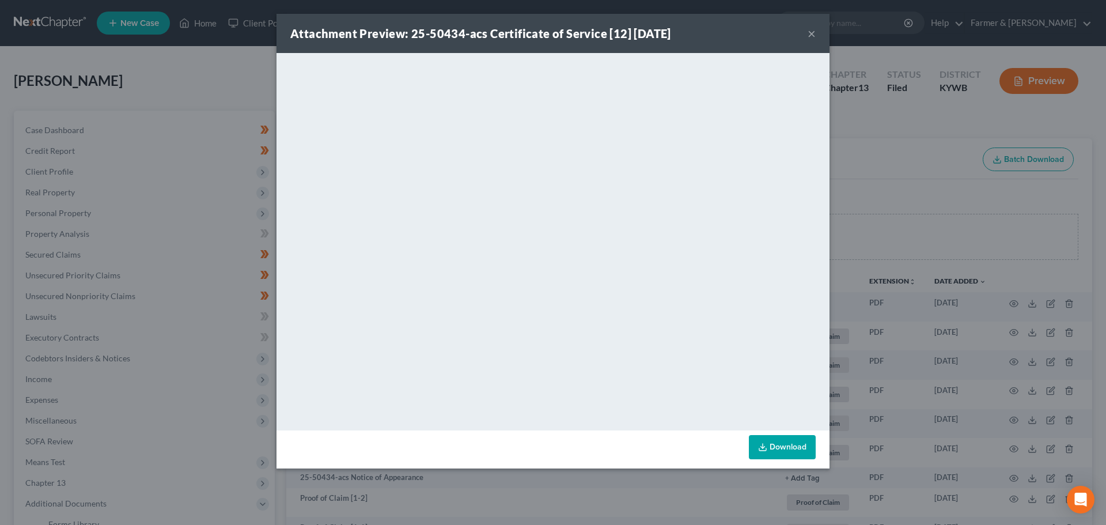
click at [813, 35] on button "×" at bounding box center [812, 33] width 8 height 14
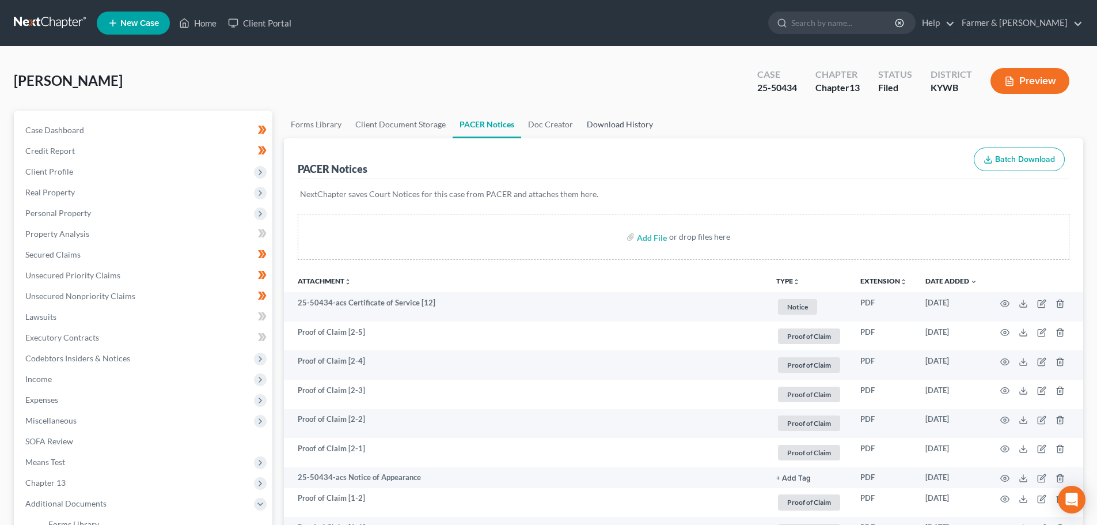
click at [595, 120] on link "Download History" at bounding box center [620, 125] width 80 height 28
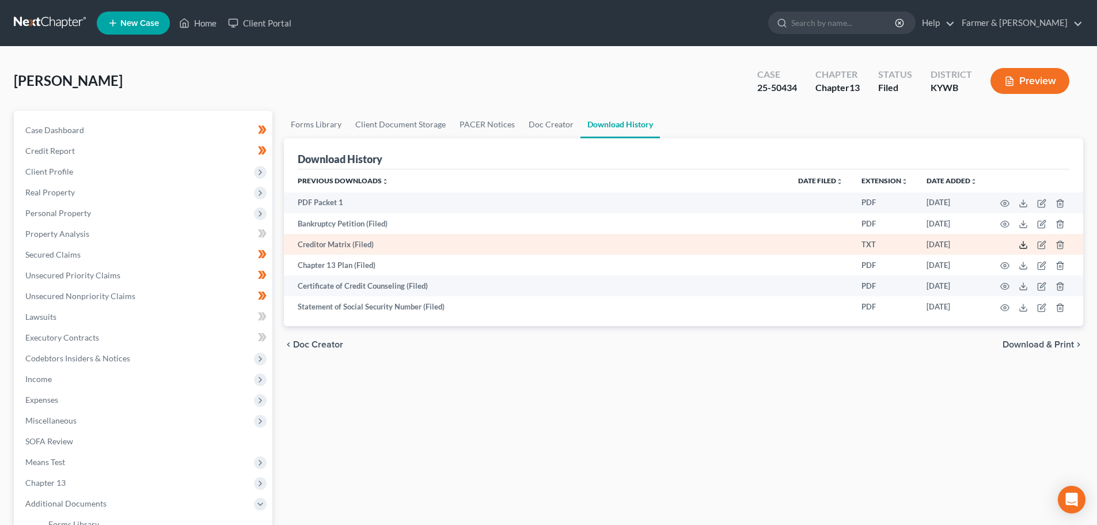
click at [1025, 244] on polyline at bounding box center [1024, 245] width 4 height 2
